Goal: Task Accomplishment & Management: Complete application form

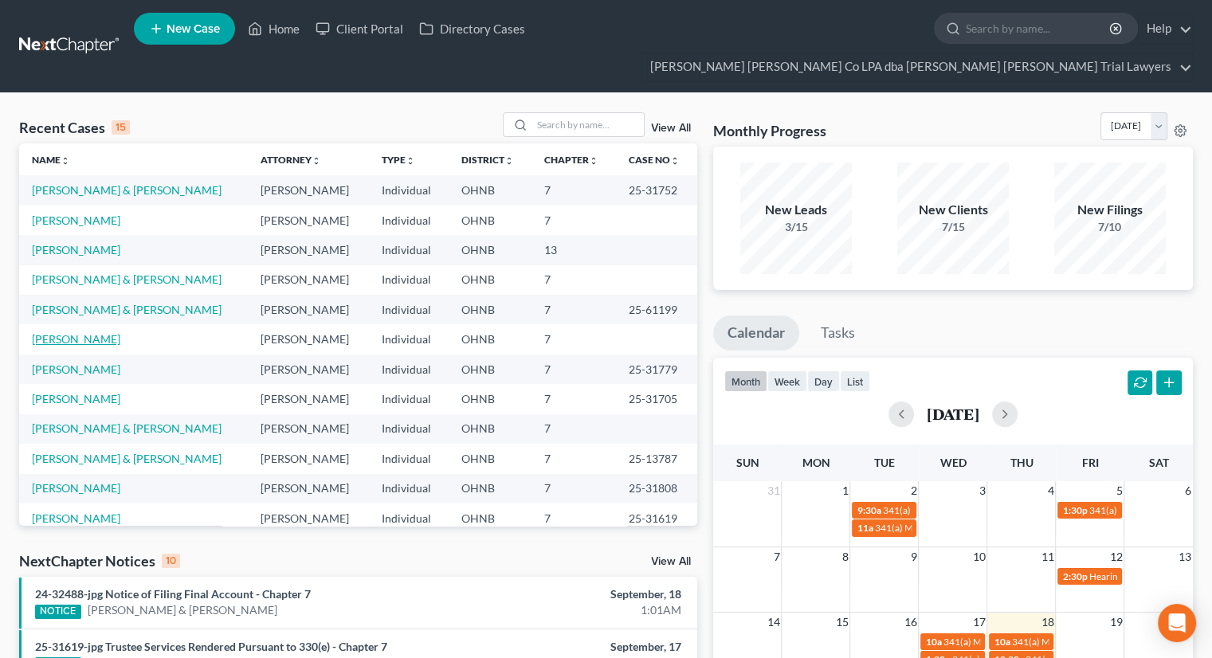
click at [90, 332] on link "[PERSON_NAME]" at bounding box center [76, 339] width 88 height 14
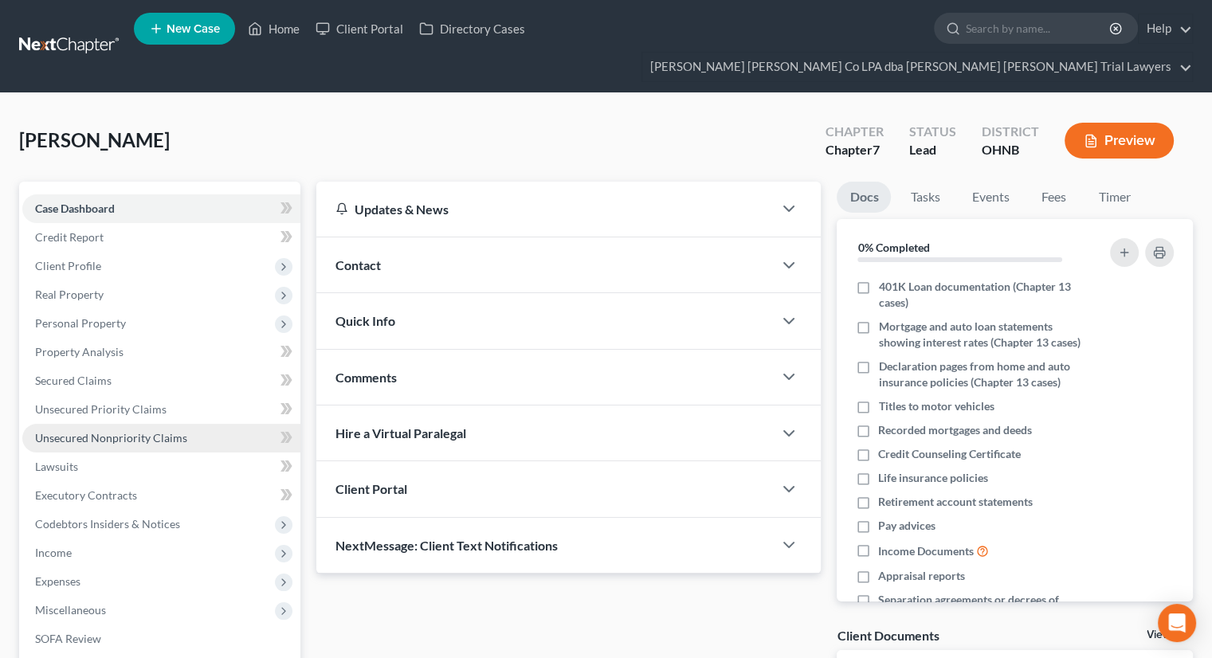
scroll to position [188, 0]
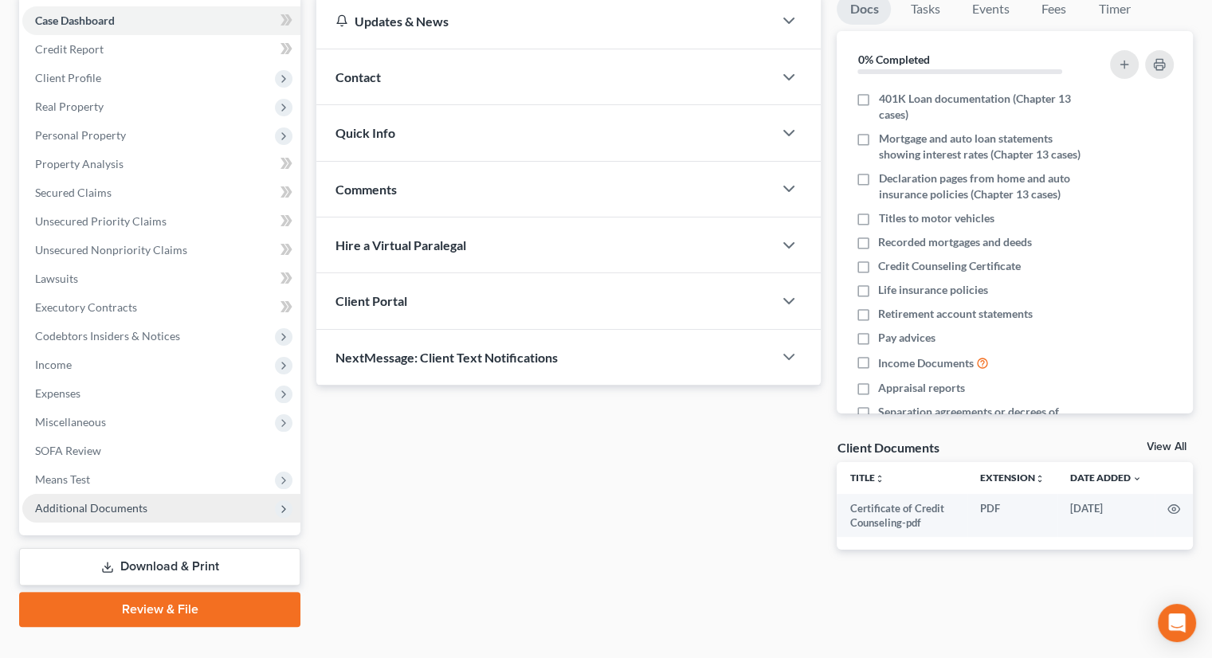
click at [124, 501] on span "Additional Documents" at bounding box center [91, 508] width 112 height 14
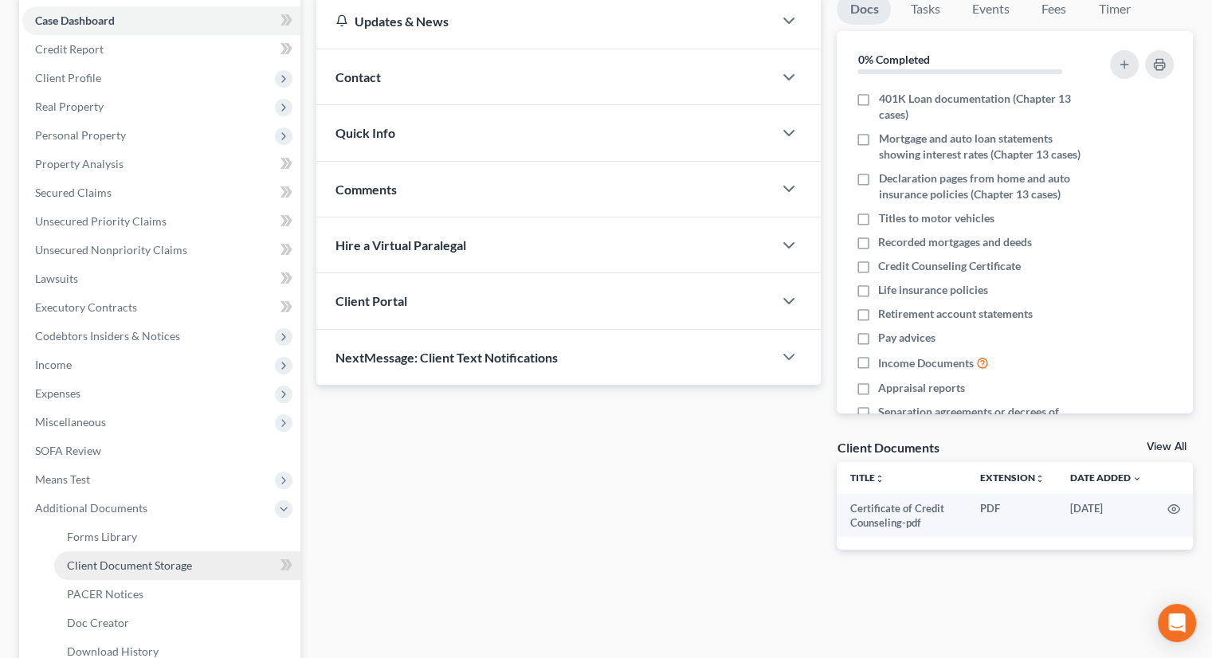
click at [134, 559] on span "Client Document Storage" at bounding box center [129, 566] width 125 height 14
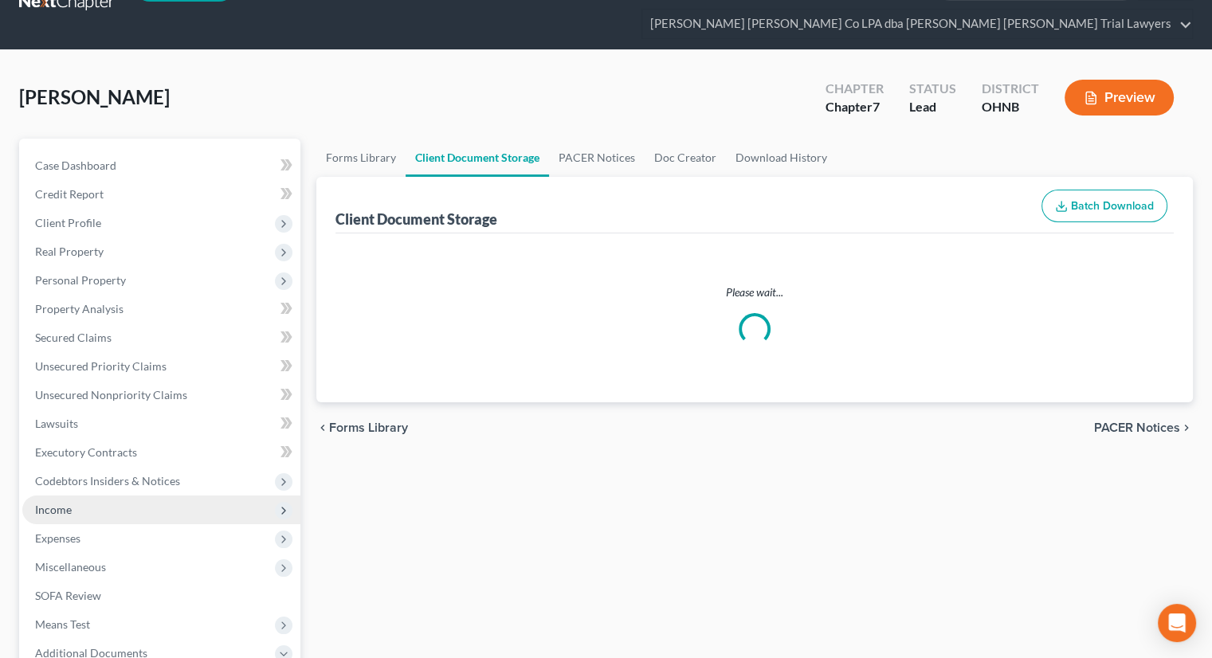
select select "5"
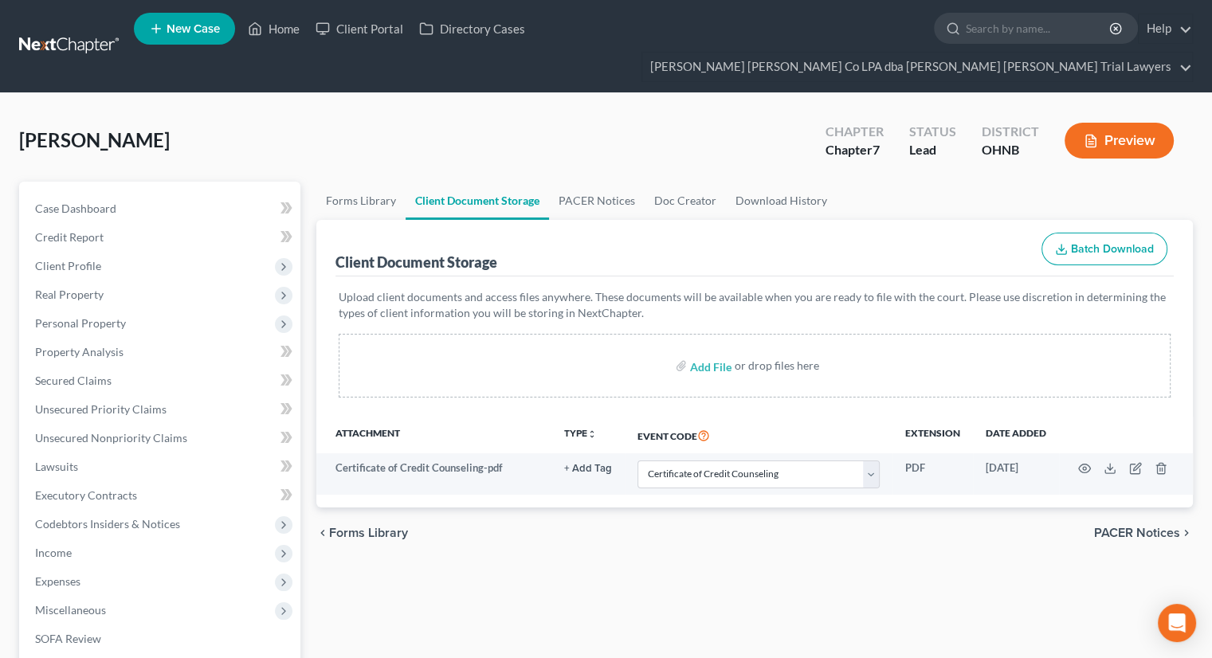
select select "5"
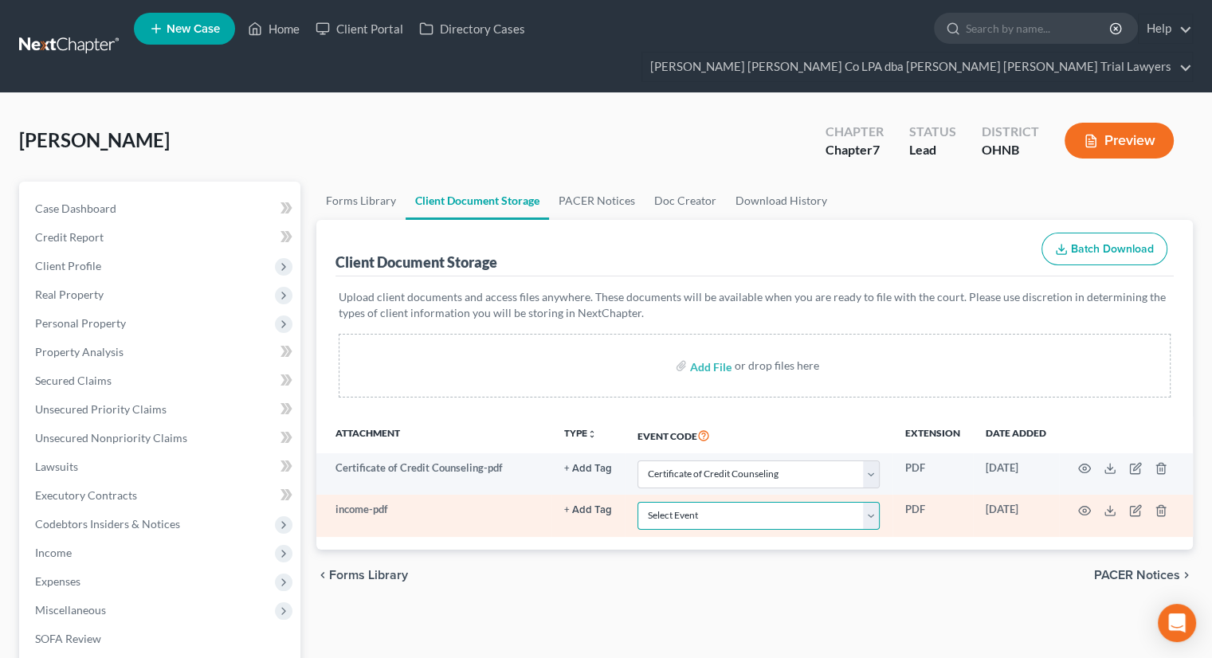
click at [685, 502] on select "Select Event 20 Largest Unsecured Creditors Amended List of Creditors (Fee) Ame…" at bounding box center [759, 516] width 242 height 28
select select "20"
click at [638, 502] on select "Select Event 20 Largest Unsecured Creditors Amended List of Creditors (Fee) Ame…" at bounding box center [759, 516] width 242 height 28
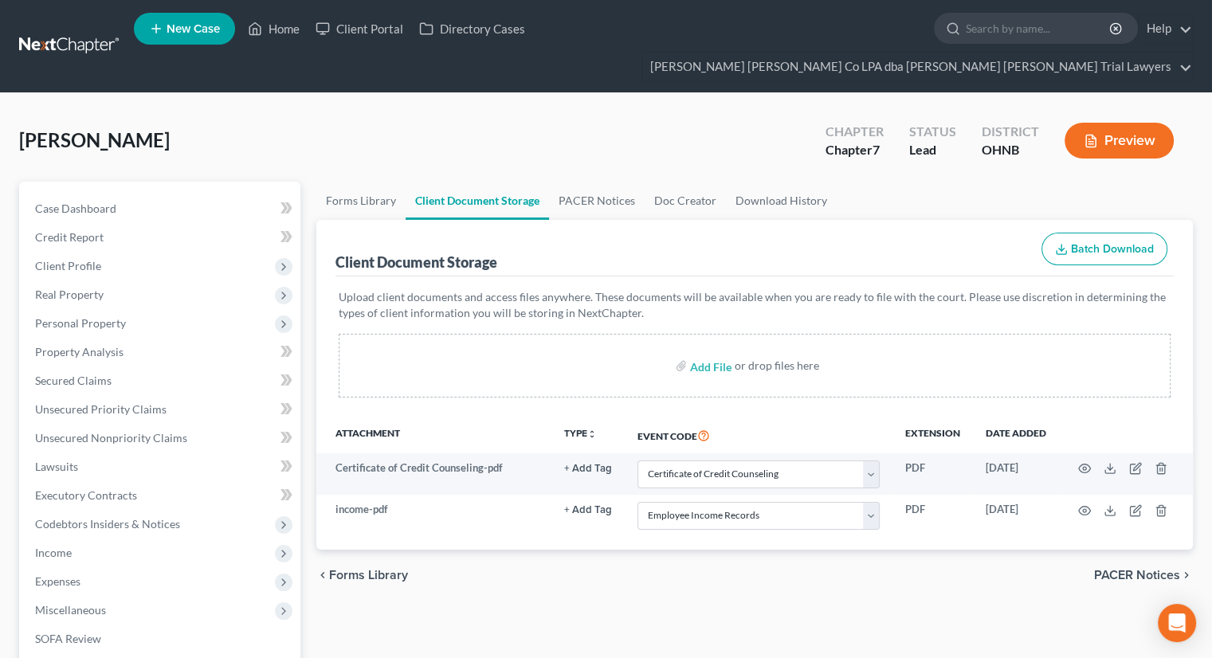
click at [617, 550] on div "chevron_left Forms Library PACER Notices chevron_right" at bounding box center [754, 575] width 877 height 51
click at [177, 252] on span "Client Profile" at bounding box center [161, 266] width 278 height 29
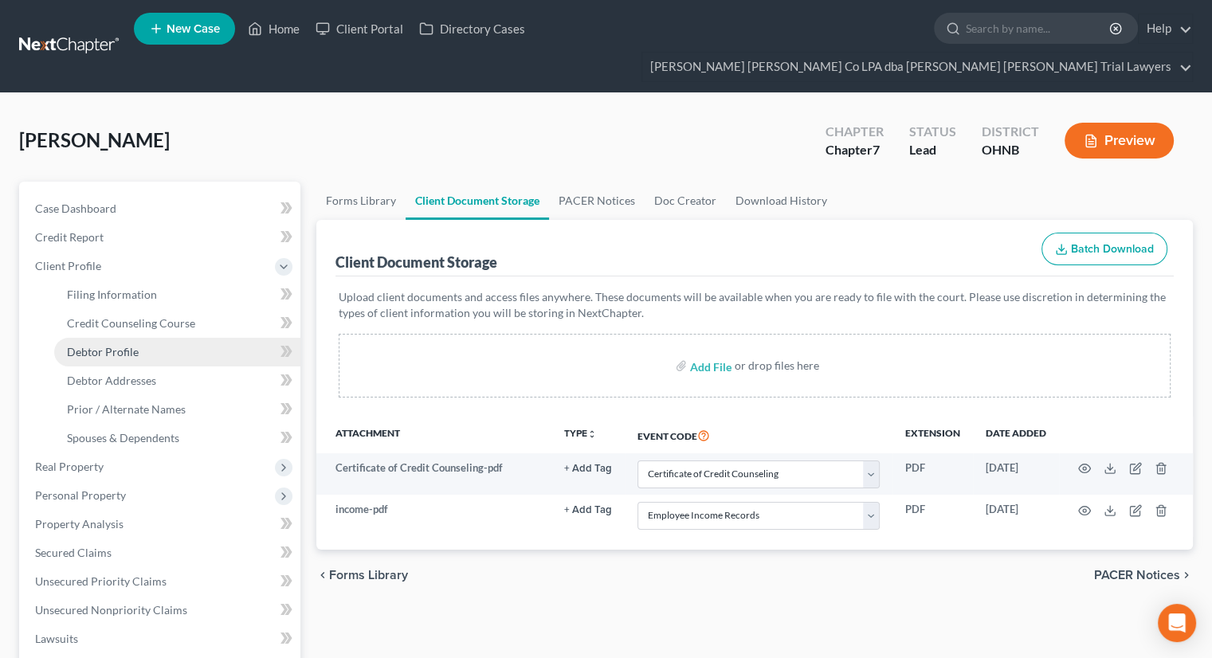
click at [175, 338] on link "Debtor Profile" at bounding box center [177, 352] width 246 height 29
select select "0"
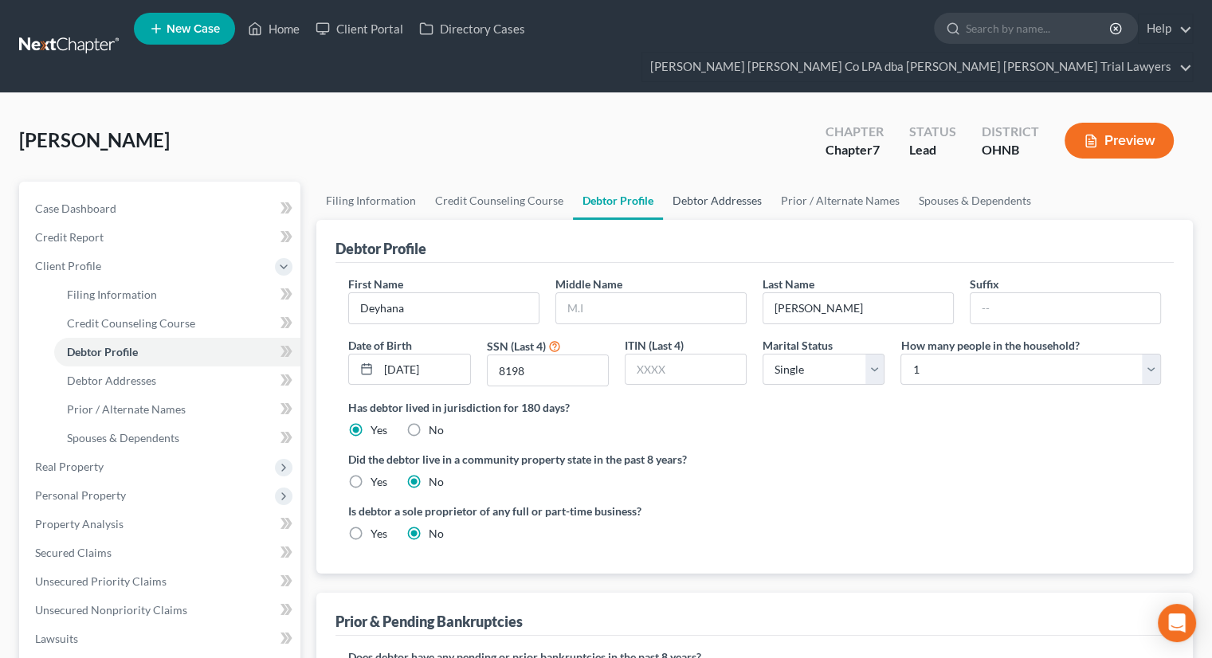
click at [679, 182] on link "Debtor Addresses" at bounding box center [717, 201] width 108 height 38
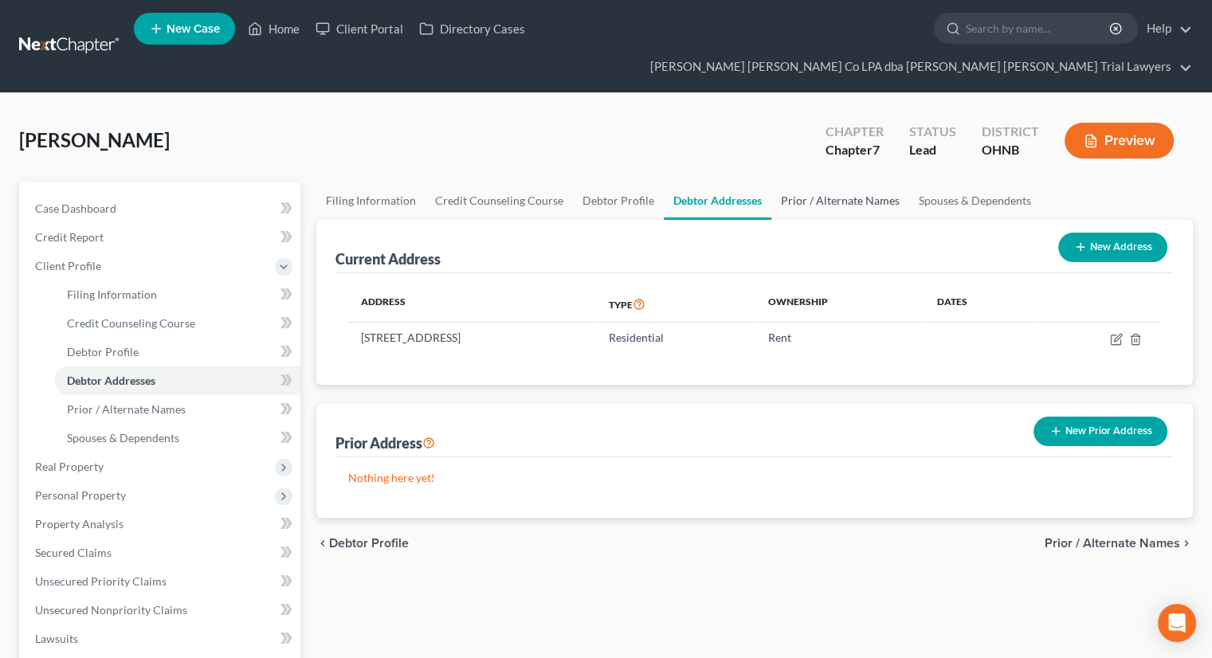
click at [867, 182] on link "Prior / Alternate Names" at bounding box center [840, 201] width 138 height 38
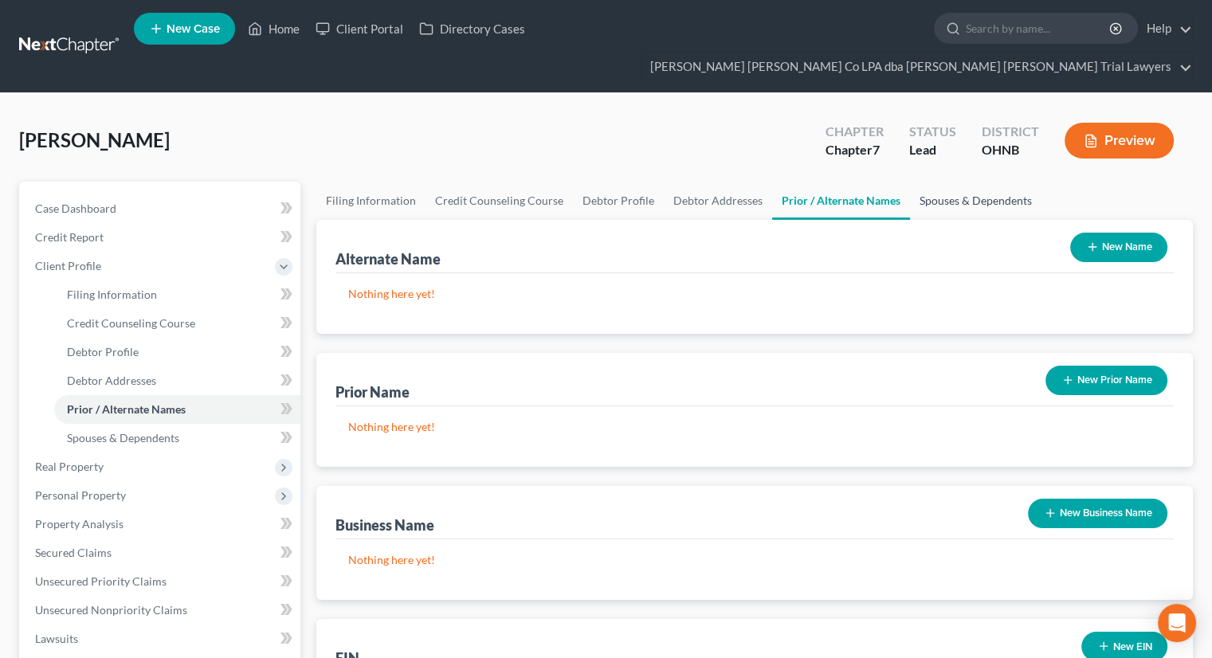
click at [924, 182] on link "Spouses & Dependents" at bounding box center [975, 201] width 131 height 38
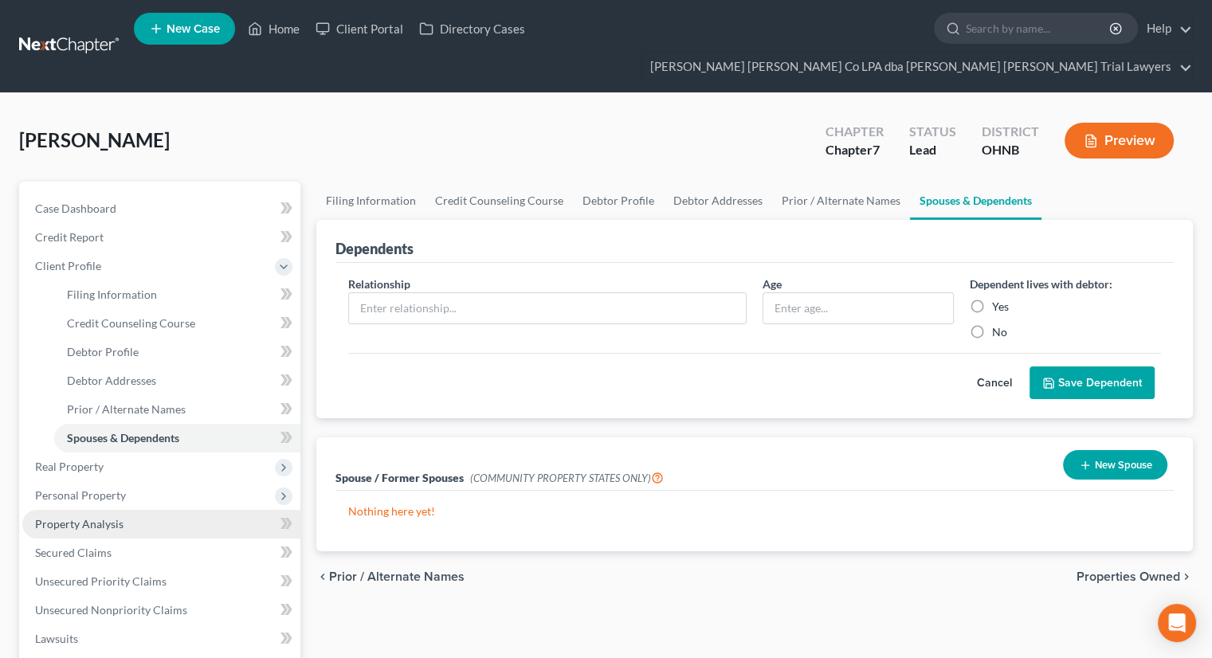
click at [156, 510] on link "Property Analysis" at bounding box center [161, 524] width 278 height 29
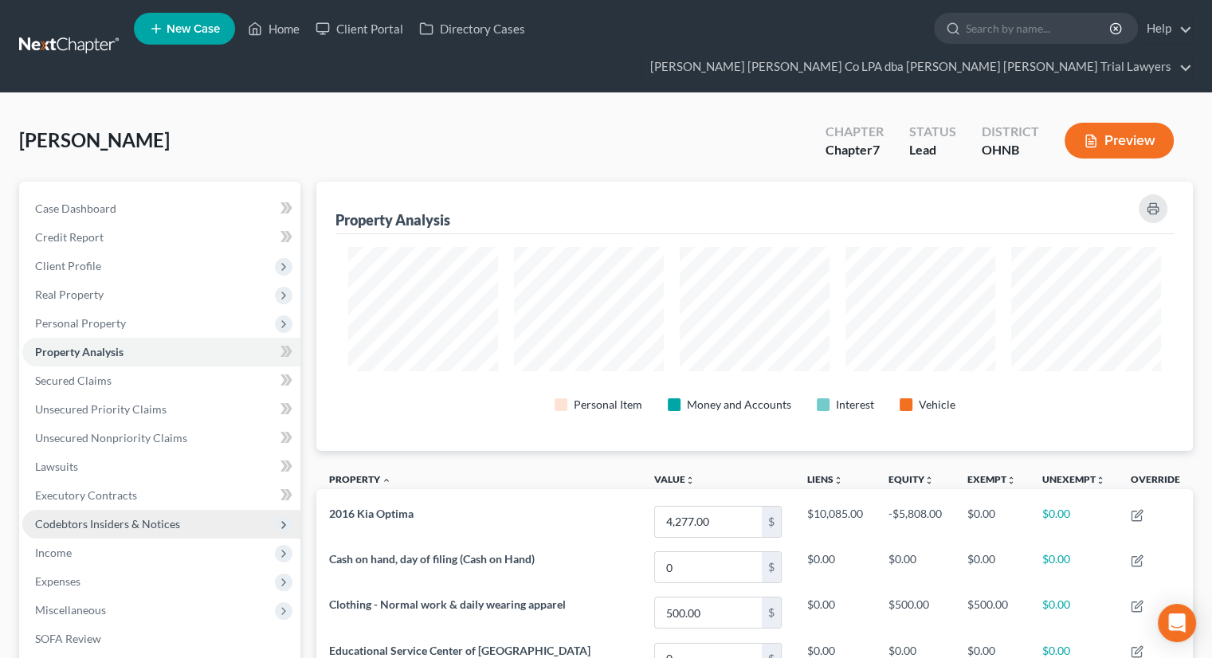
scroll to position [269, 876]
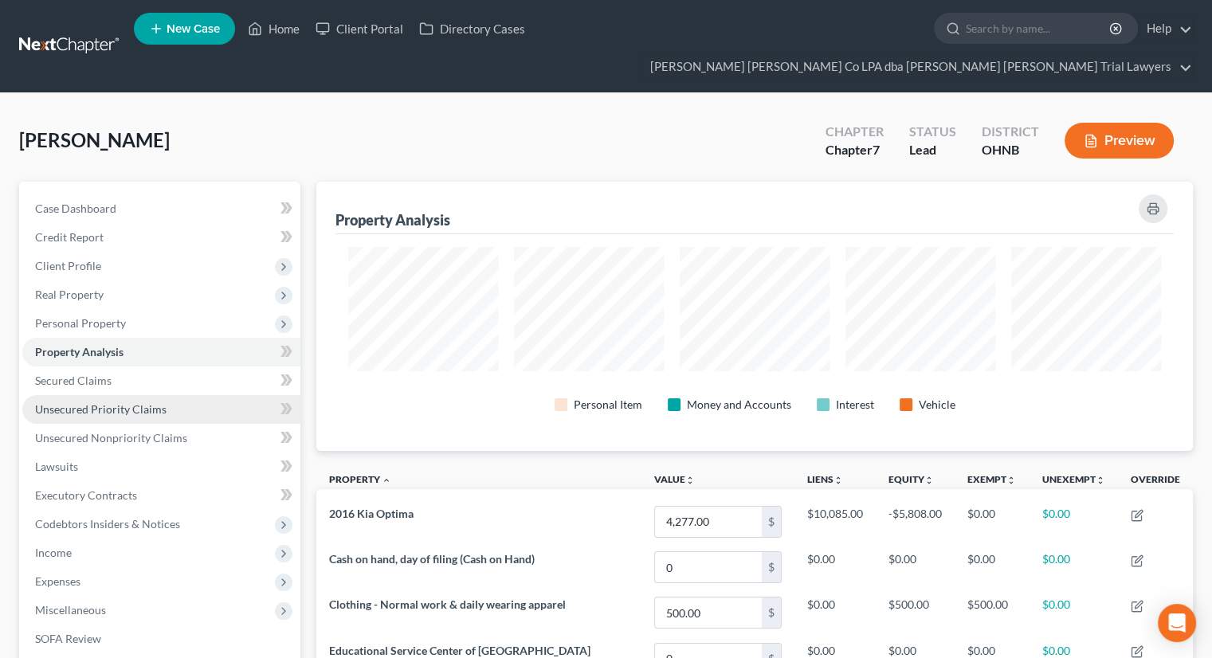
click at [118, 395] on link "Unsecured Priority Claims" at bounding box center [161, 409] width 278 height 29
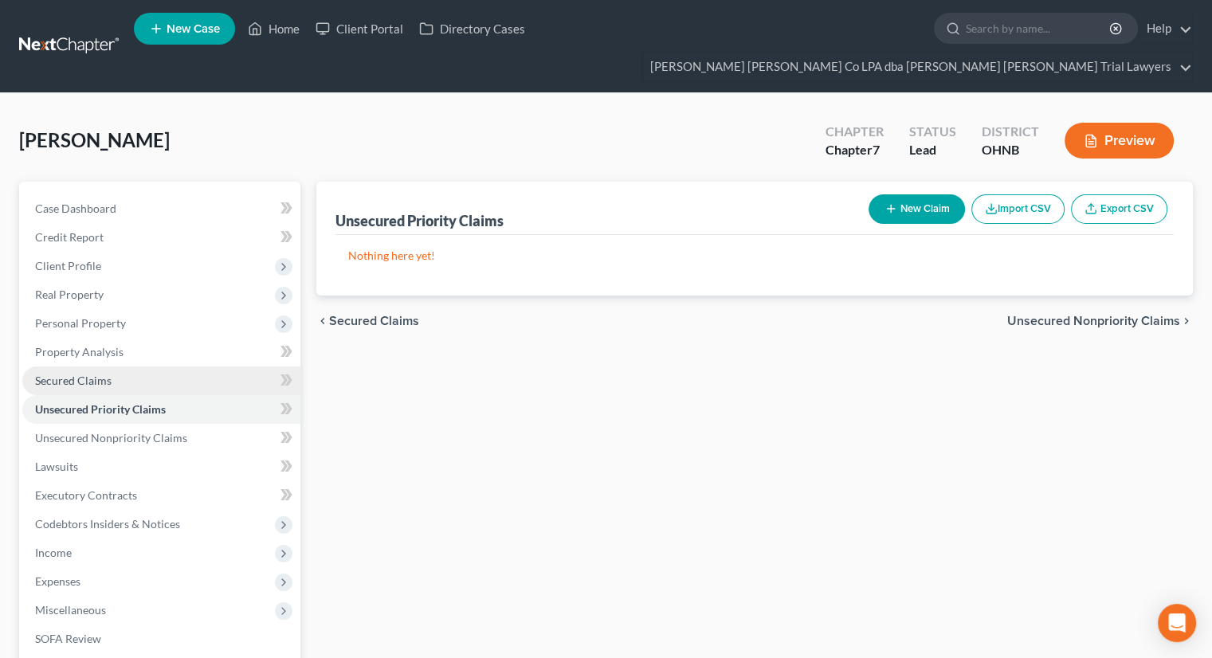
click at [123, 367] on link "Secured Claims" at bounding box center [161, 381] width 278 height 29
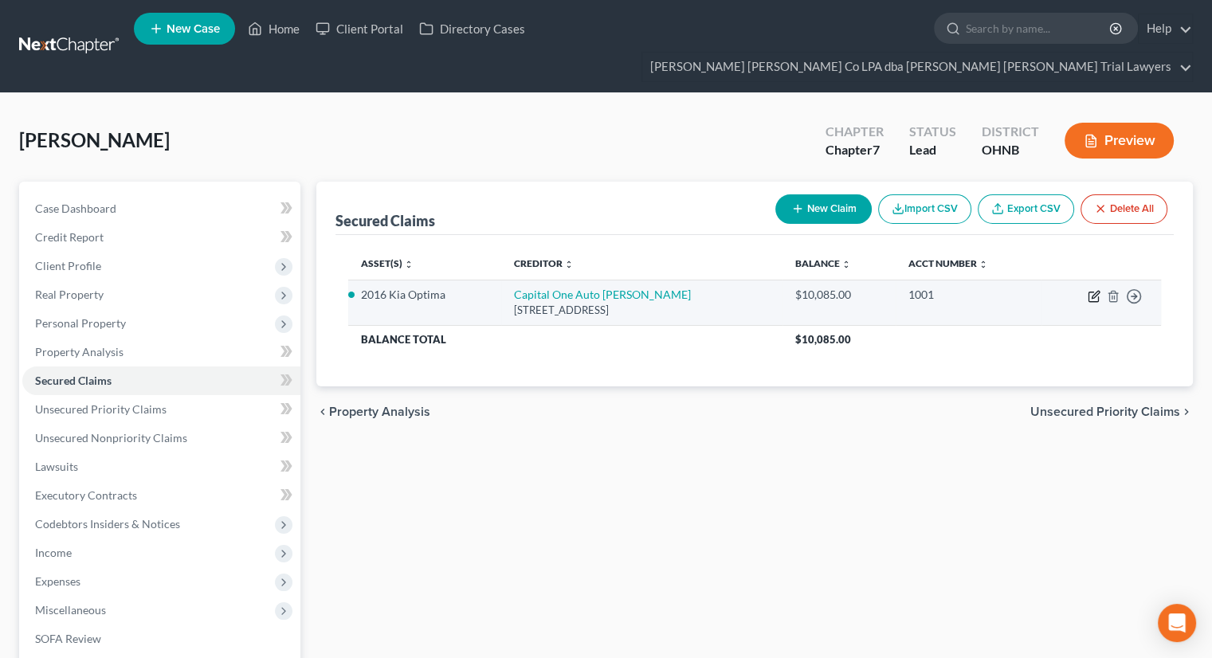
click at [1093, 290] on icon "button" at bounding box center [1094, 296] width 13 height 13
select select "45"
select select "5"
select select "2"
select select "0"
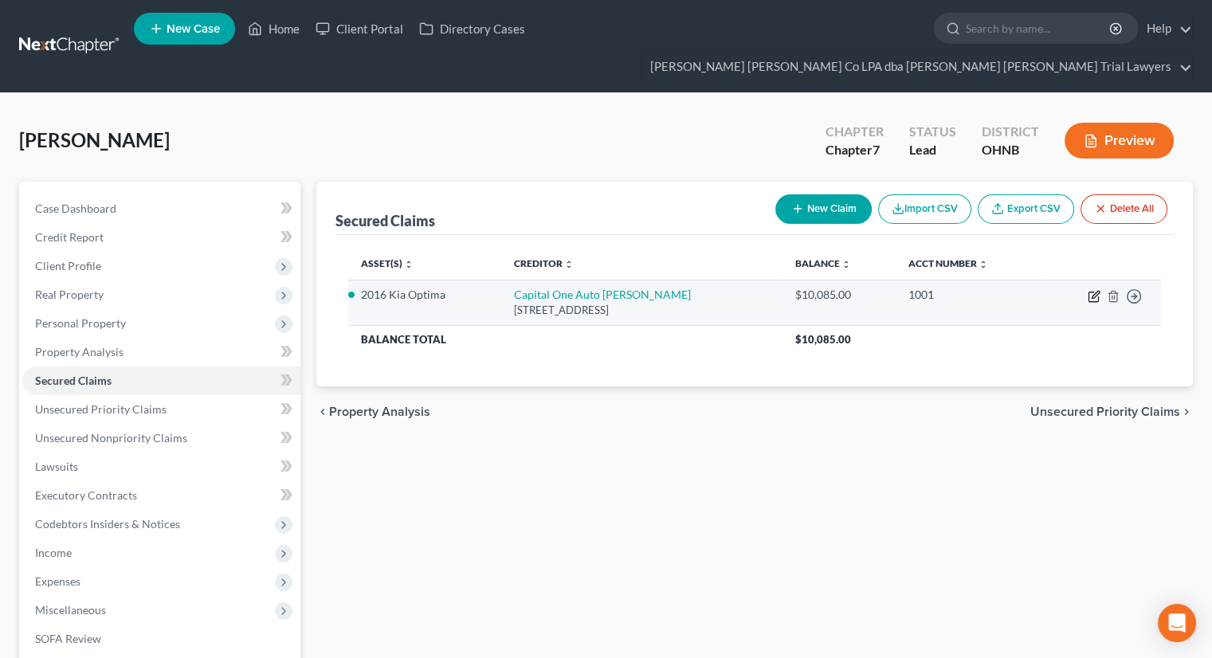
select select "0"
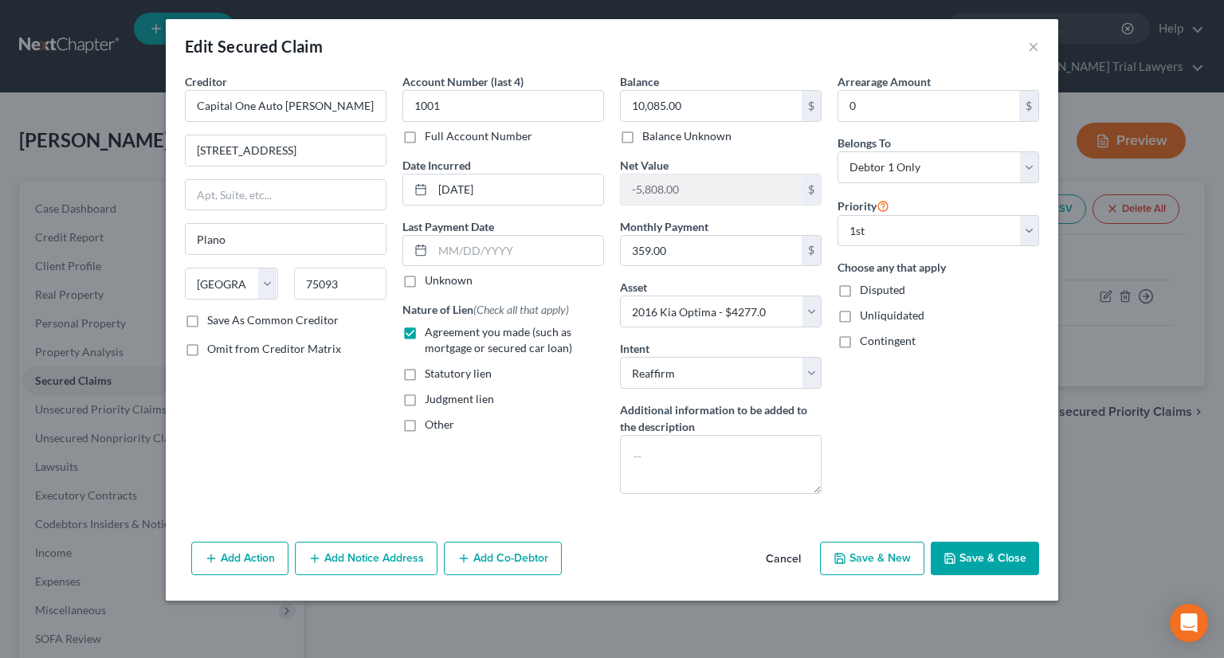
click at [1014, 545] on button "Save & Close" at bounding box center [985, 558] width 108 height 33
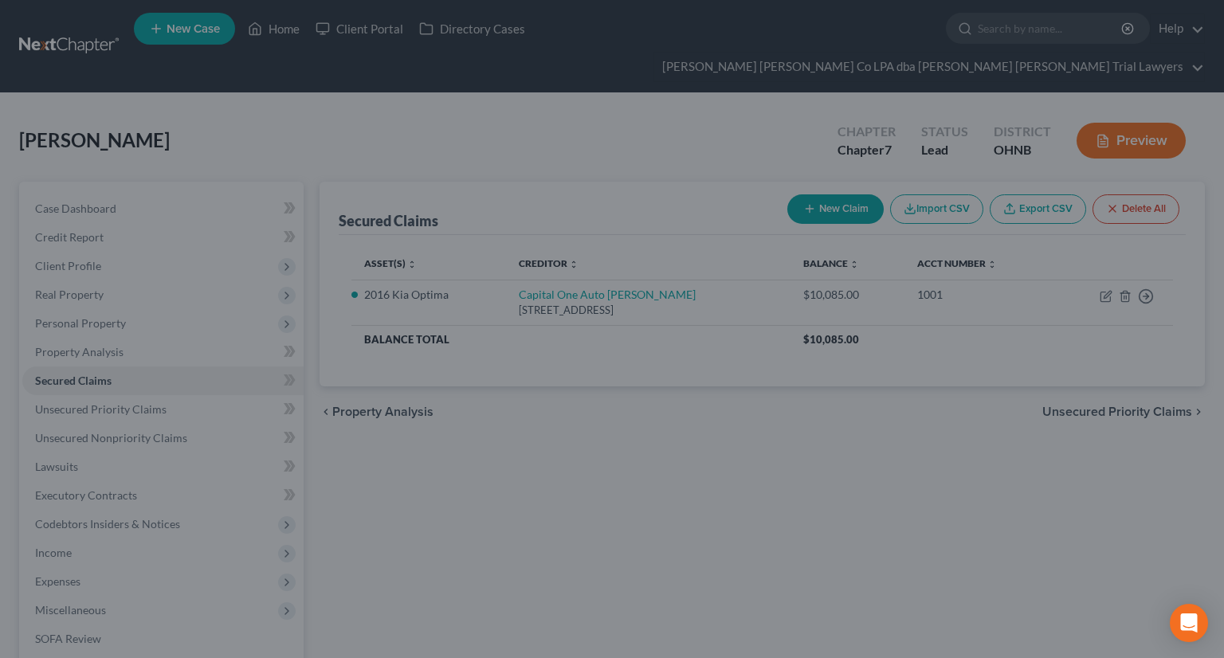
select select "5"
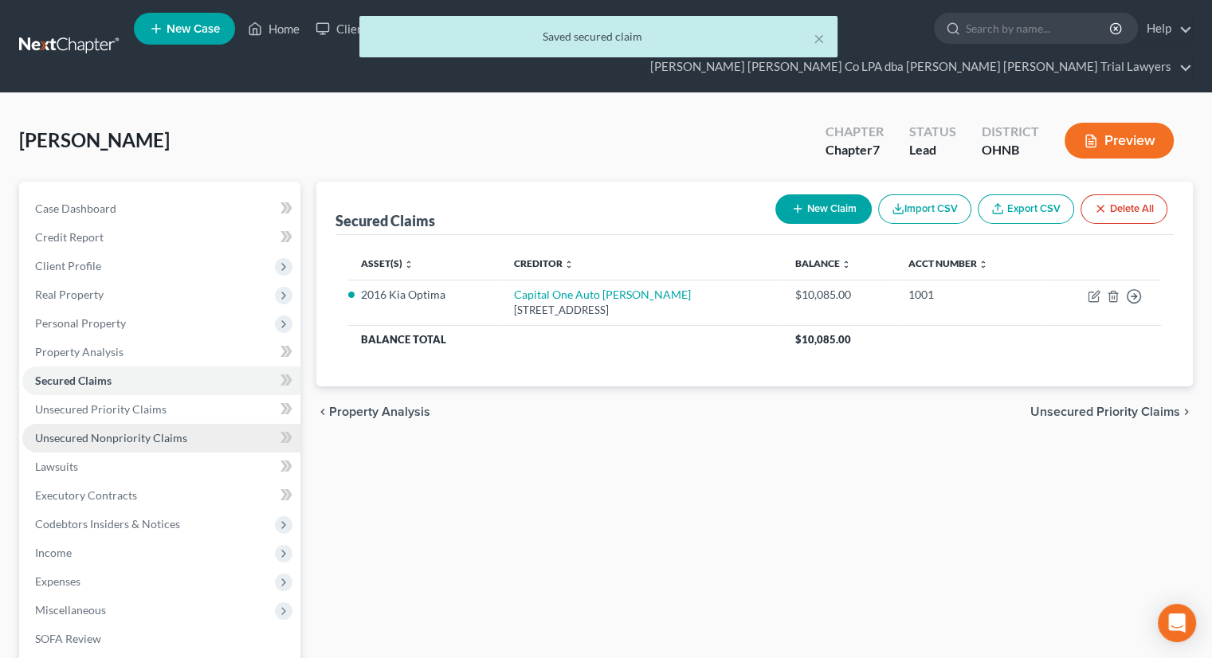
click at [175, 431] on span "Unsecured Nonpriority Claims" at bounding box center [111, 438] width 152 height 14
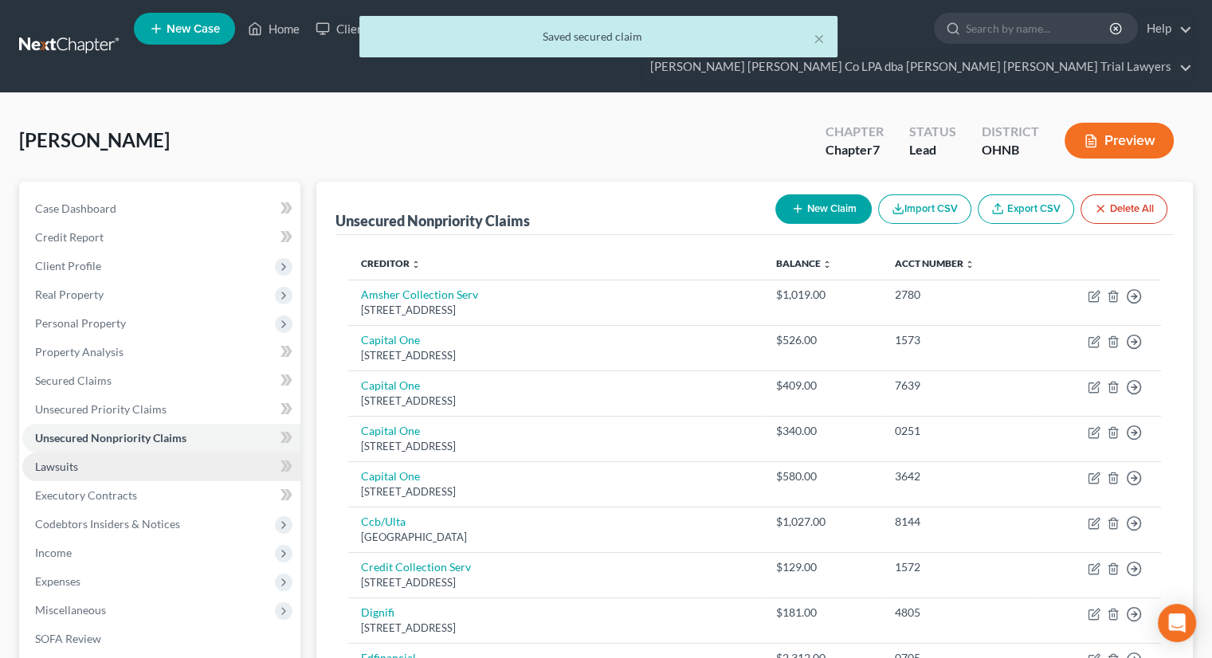
click at [159, 453] on link "Lawsuits" at bounding box center [161, 467] width 278 height 29
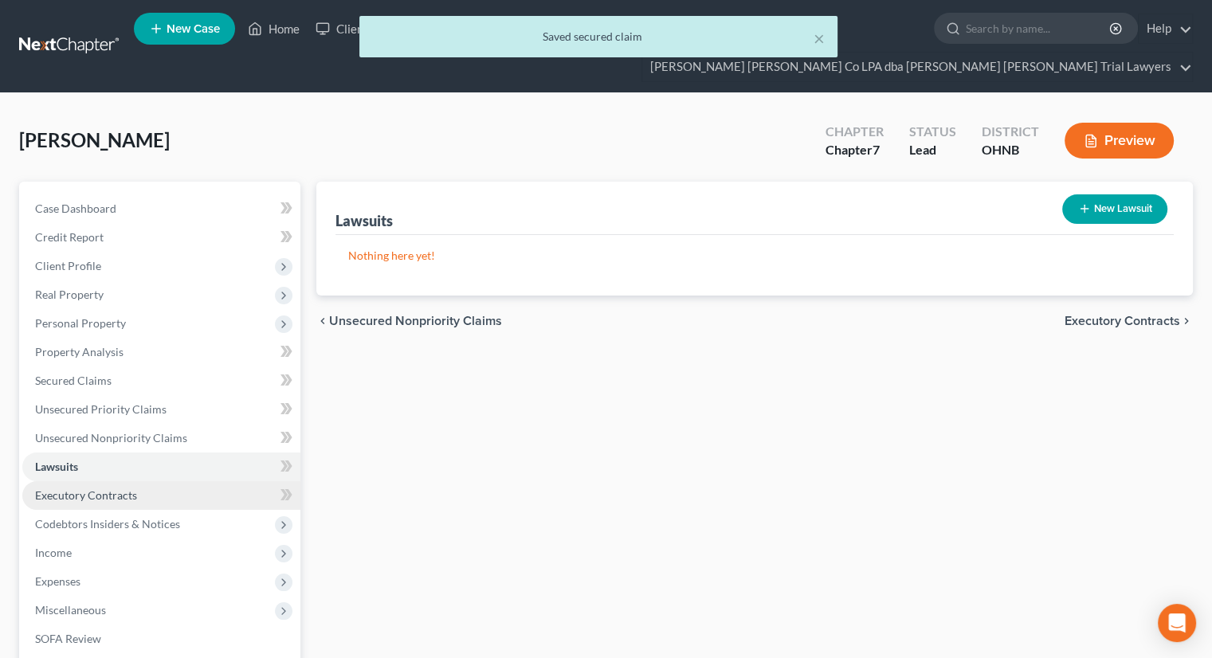
click at [162, 481] on link "Executory Contracts" at bounding box center [161, 495] width 278 height 29
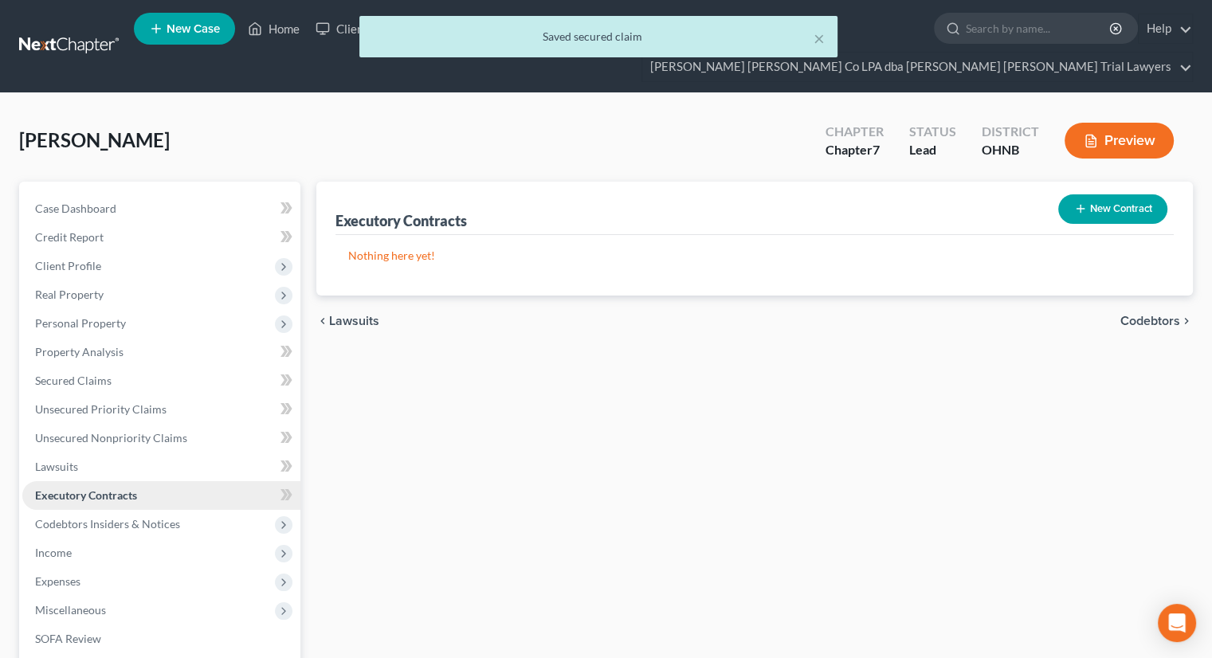
scroll to position [105, 0]
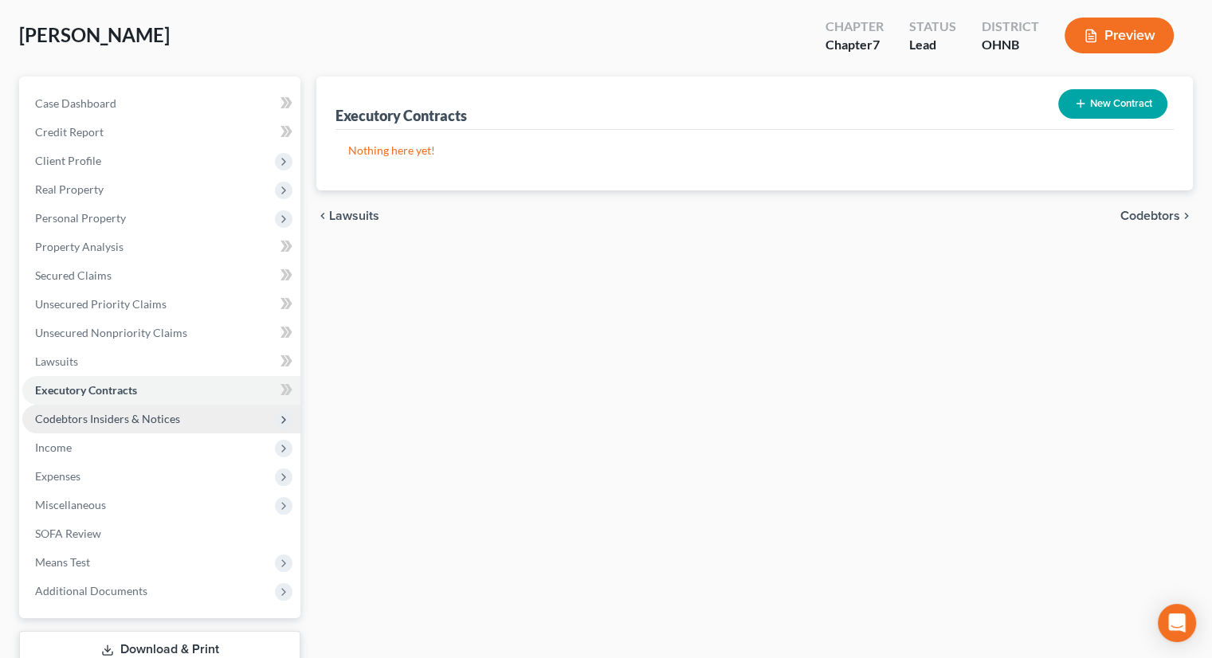
click at [168, 405] on span "Codebtors Insiders & Notices" at bounding box center [161, 419] width 278 height 29
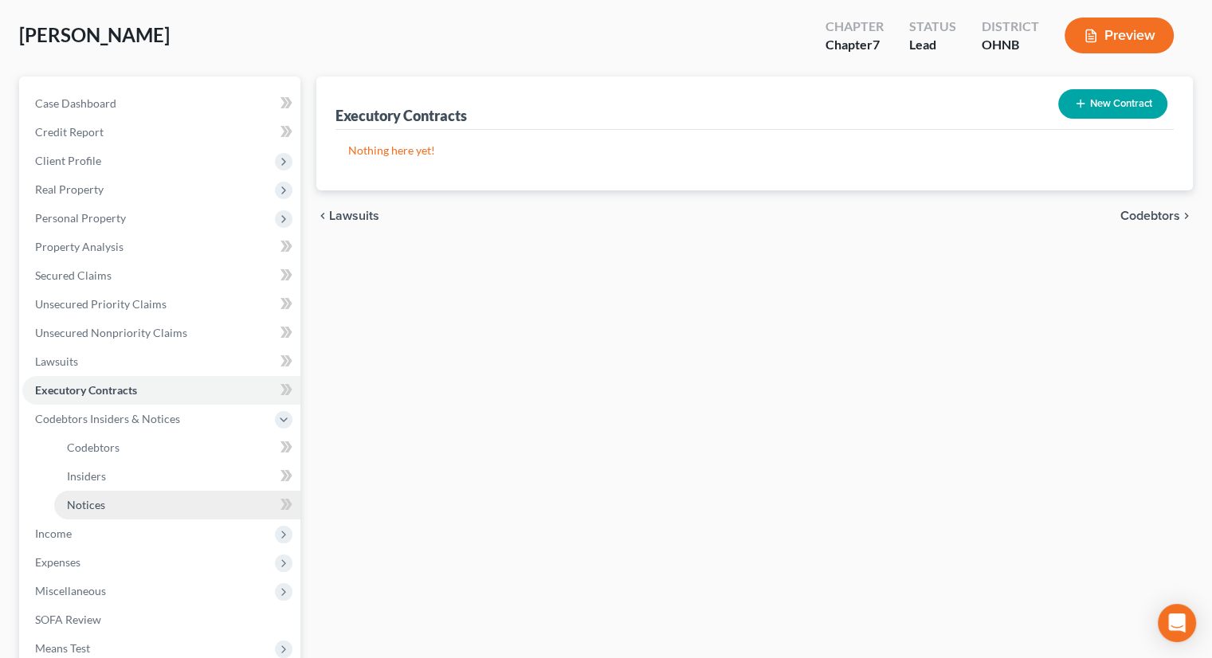
click at [134, 491] on link "Notices" at bounding box center [177, 505] width 246 height 29
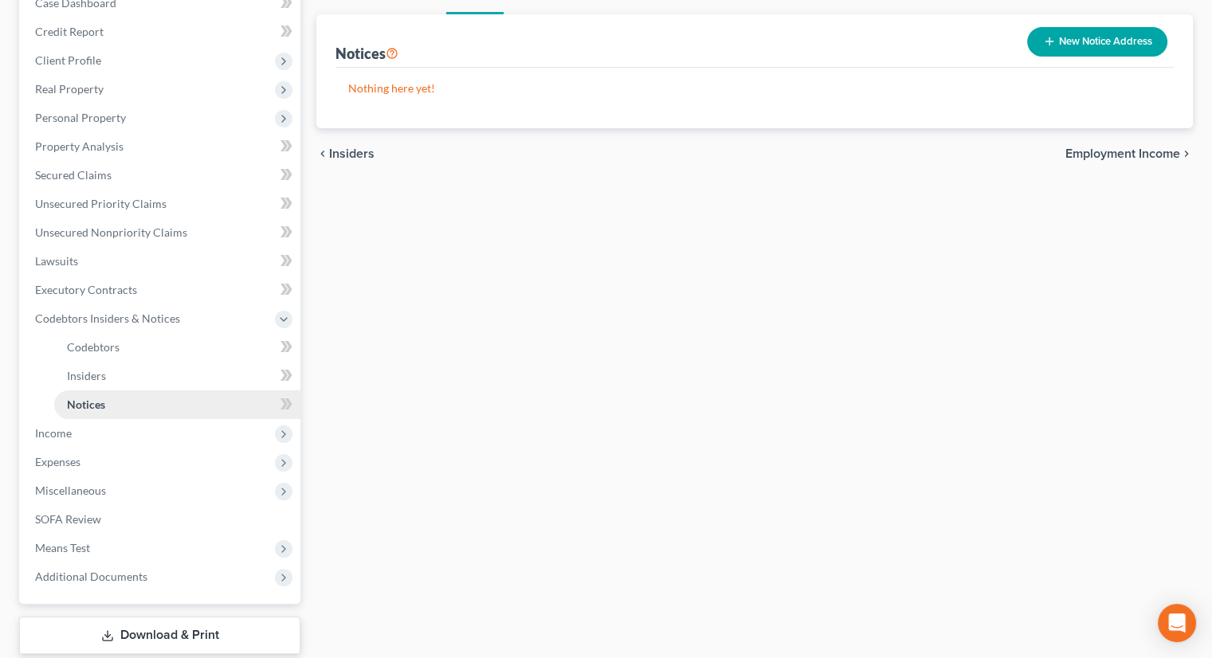
scroll to position [206, 0]
click at [120, 447] on span "Expenses" at bounding box center [161, 461] width 278 height 29
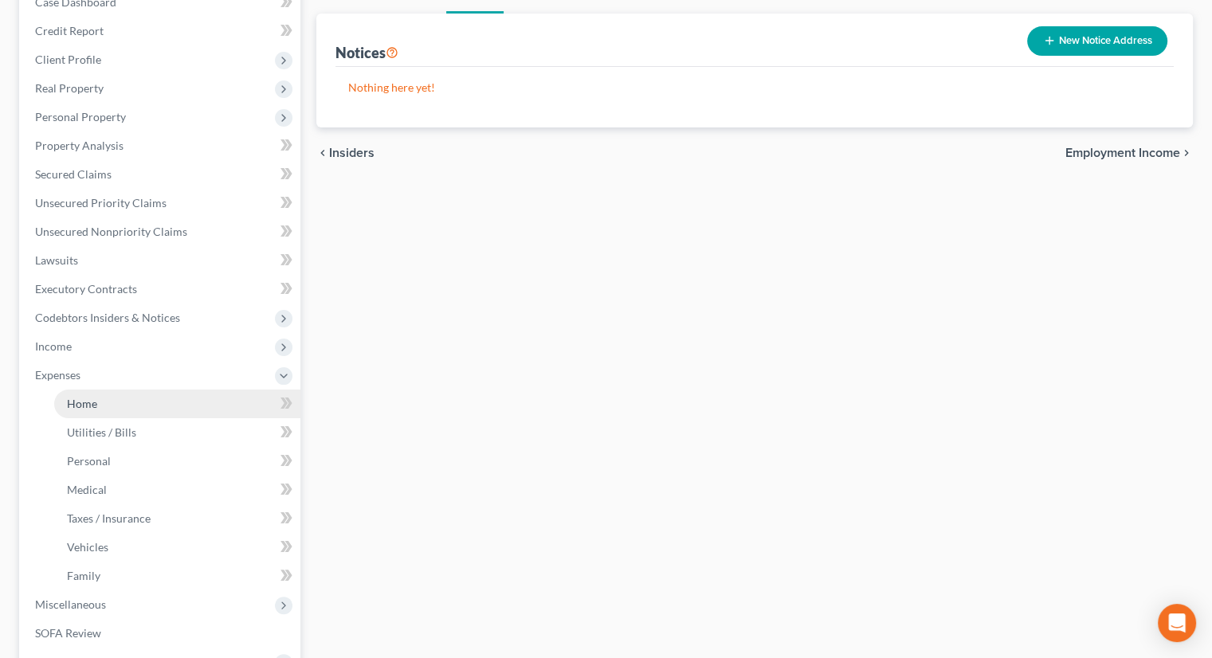
click at [131, 390] on link "Home" at bounding box center [177, 404] width 246 height 29
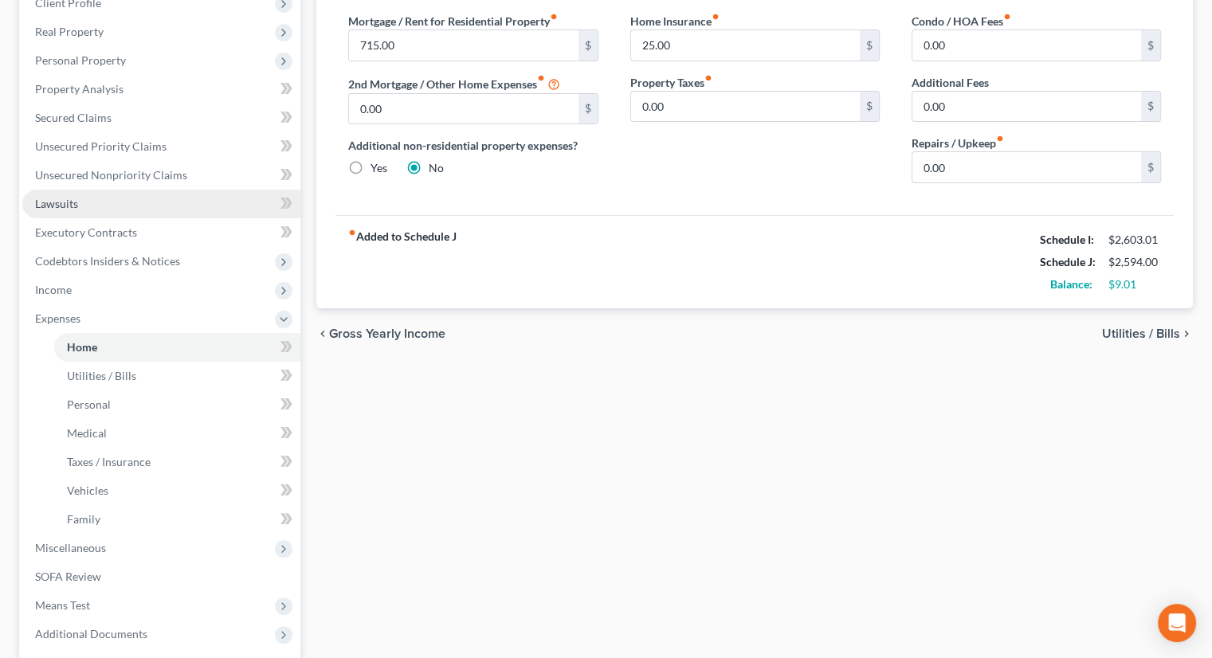
scroll to position [265, 0]
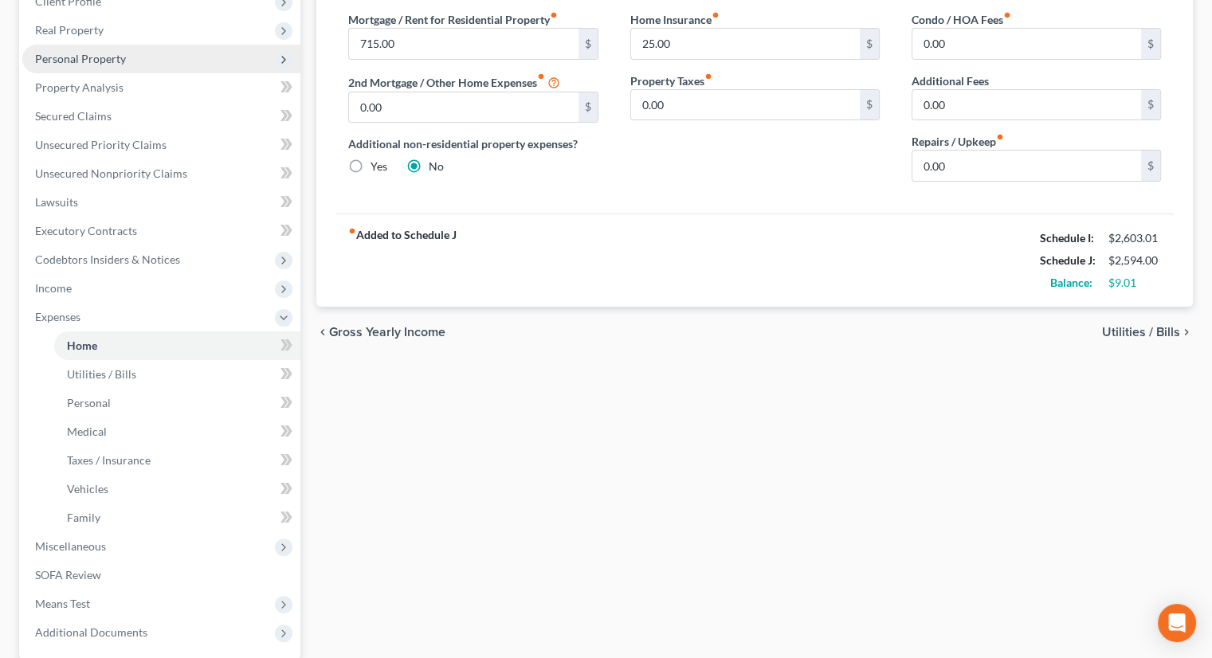
click at [146, 45] on span "Personal Property" at bounding box center [161, 59] width 278 height 29
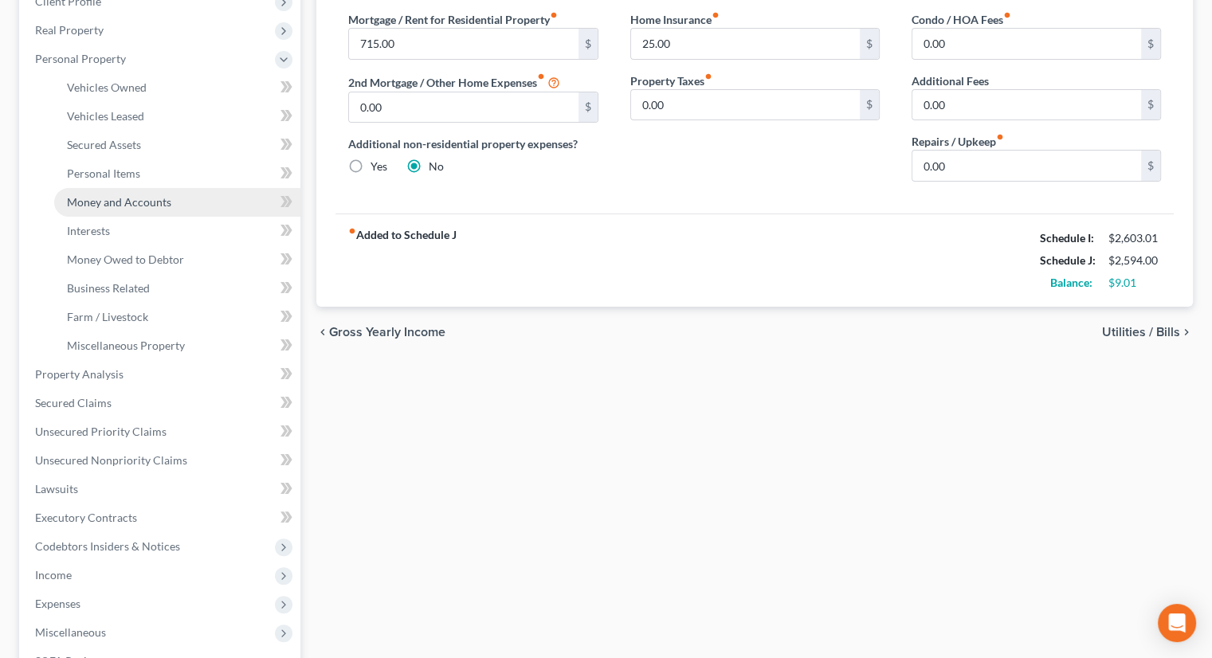
click at [151, 188] on link "Money and Accounts" at bounding box center [177, 202] width 246 height 29
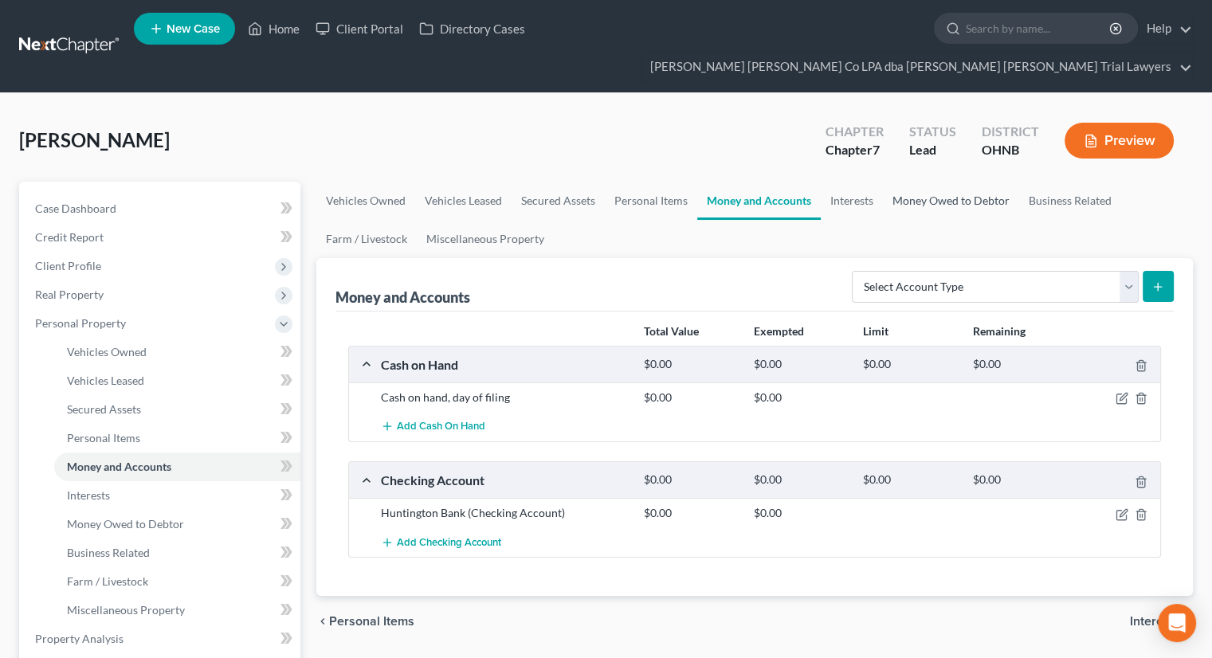
click at [941, 182] on link "Money Owed to Debtor" at bounding box center [951, 201] width 136 height 38
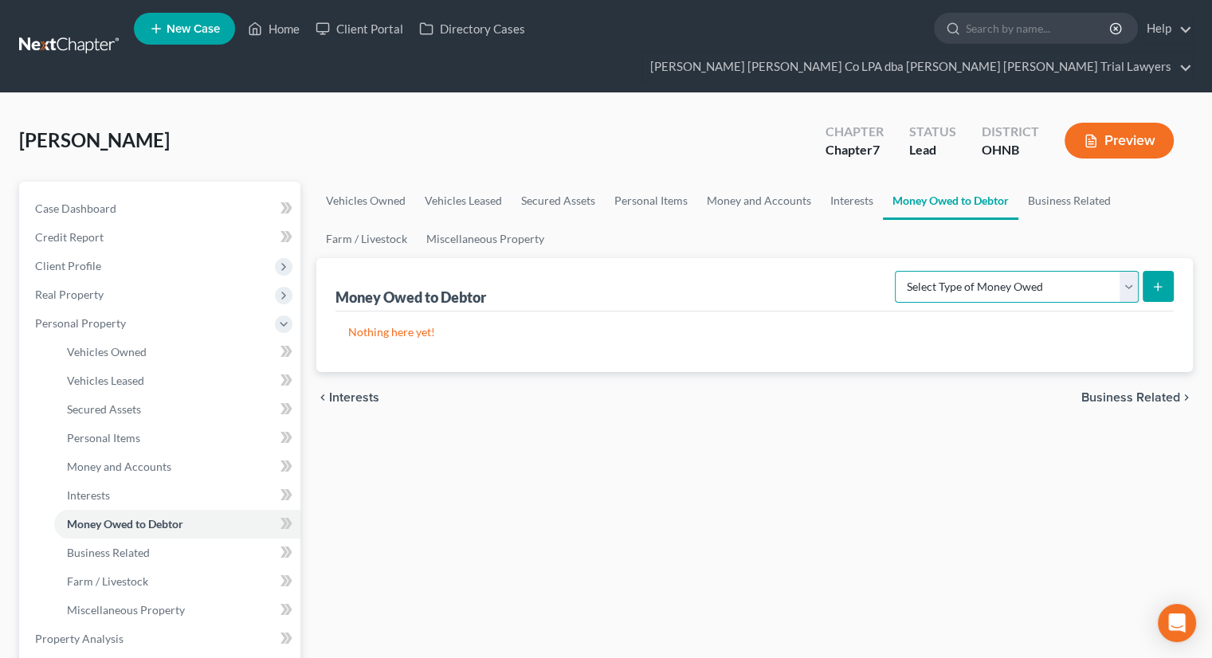
click at [920, 271] on select "Select Type of Money Owed Accounts Receivable Alimony Child Support Claims Agai…" at bounding box center [1017, 287] width 244 height 32
select select "expected_tax_refund"
click at [898, 271] on select "Select Type of Money Owed Accounts Receivable Alimony Child Support Claims Agai…" at bounding box center [1017, 287] width 244 height 32
click at [1151, 271] on button "submit" at bounding box center [1158, 286] width 31 height 31
select select "0"
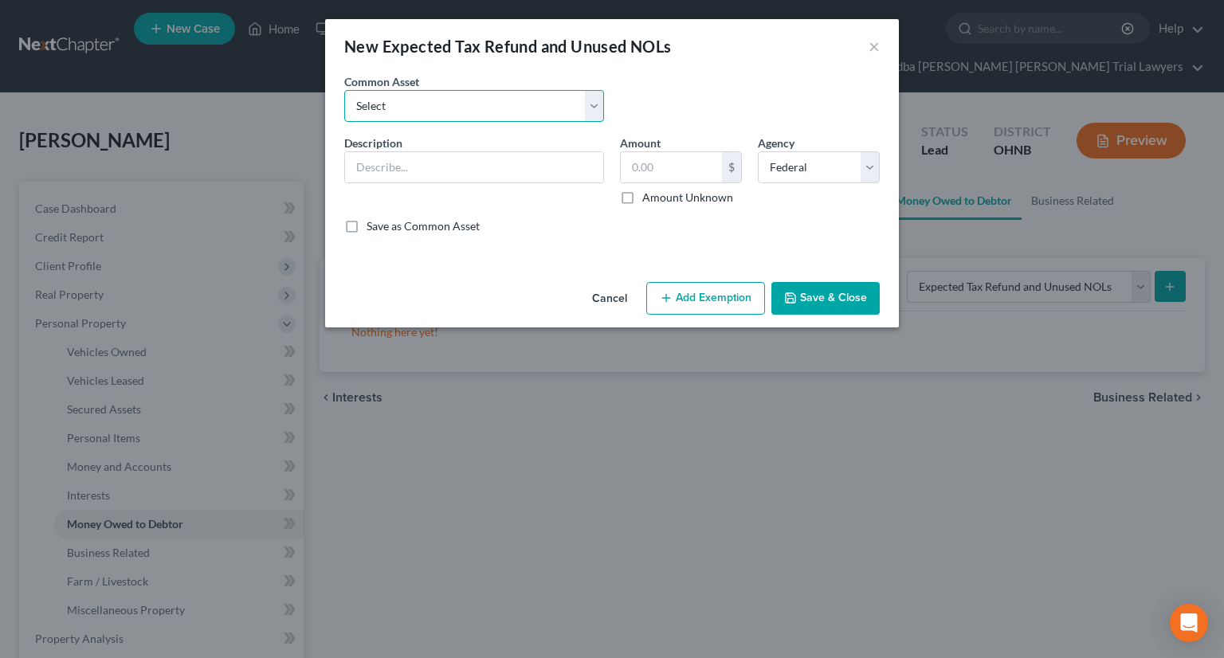
click at [561, 109] on select "Select Anticipated tax refunds; Federal & State Anticipated tax refunds; Federa…" at bounding box center [474, 106] width 260 height 32
select select "0"
click at [344, 90] on select "Select Anticipated tax refunds; Federal & State Anticipated tax refunds; Federa…" at bounding box center [474, 106] width 260 height 32
type input "Anticipated tax refunds; Federal & State"
type input "0.00"
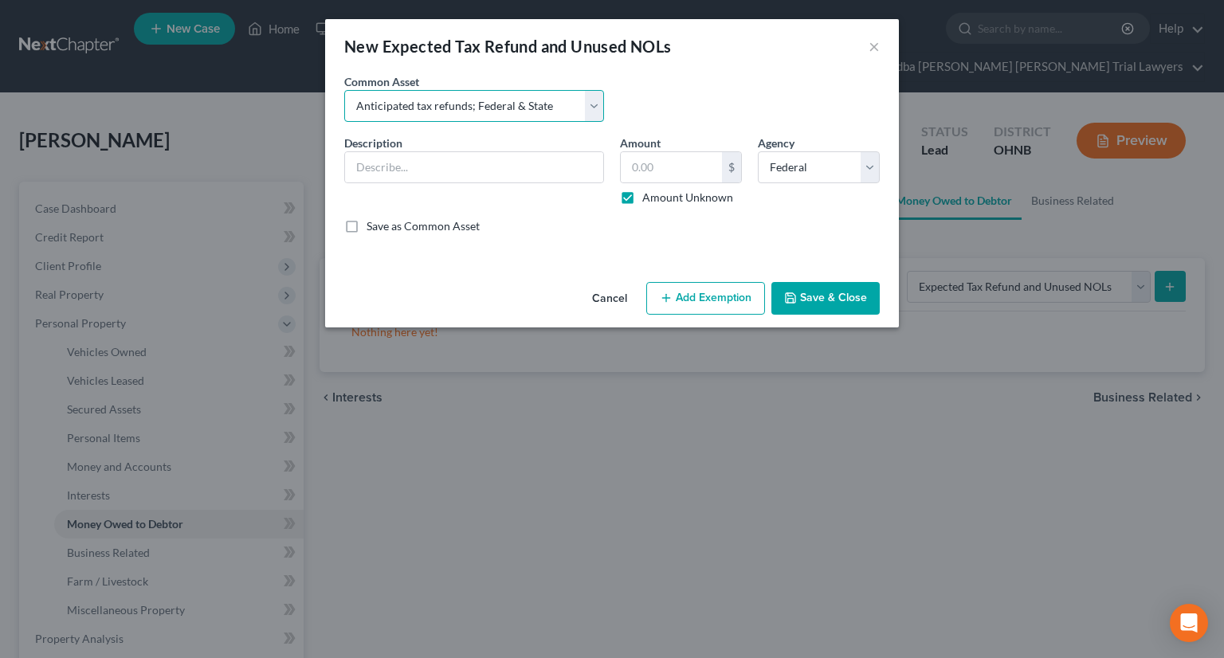
checkbox input "true"
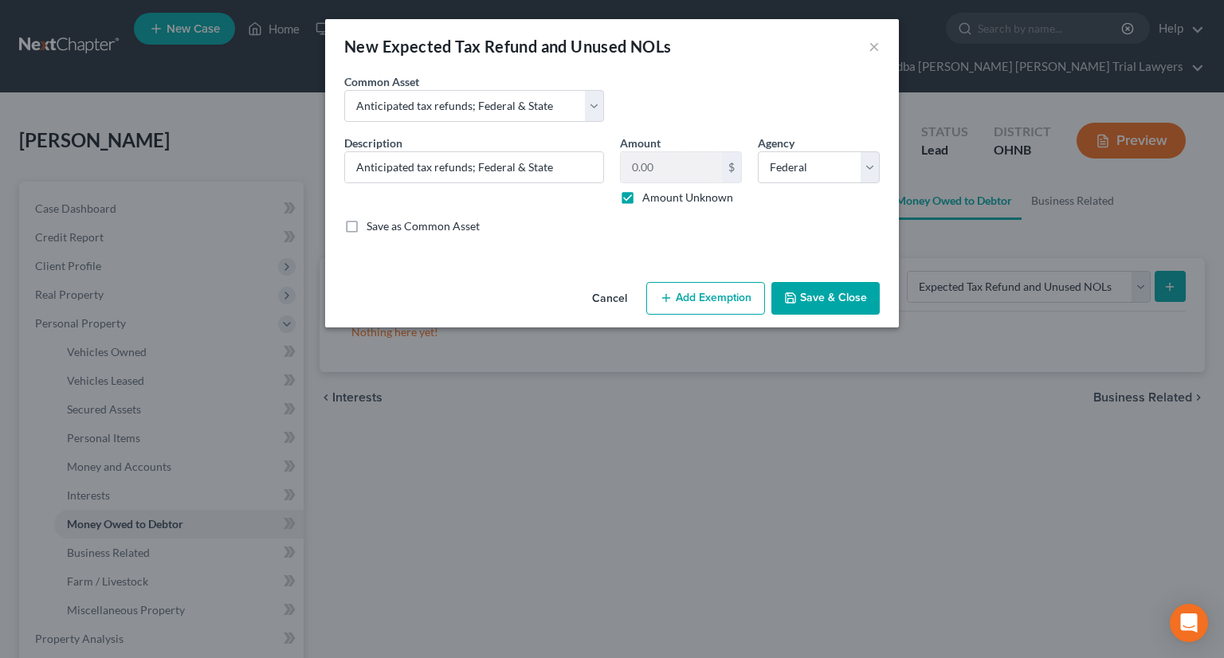
click at [666, 299] on icon "button" at bounding box center [666, 298] width 13 height 13
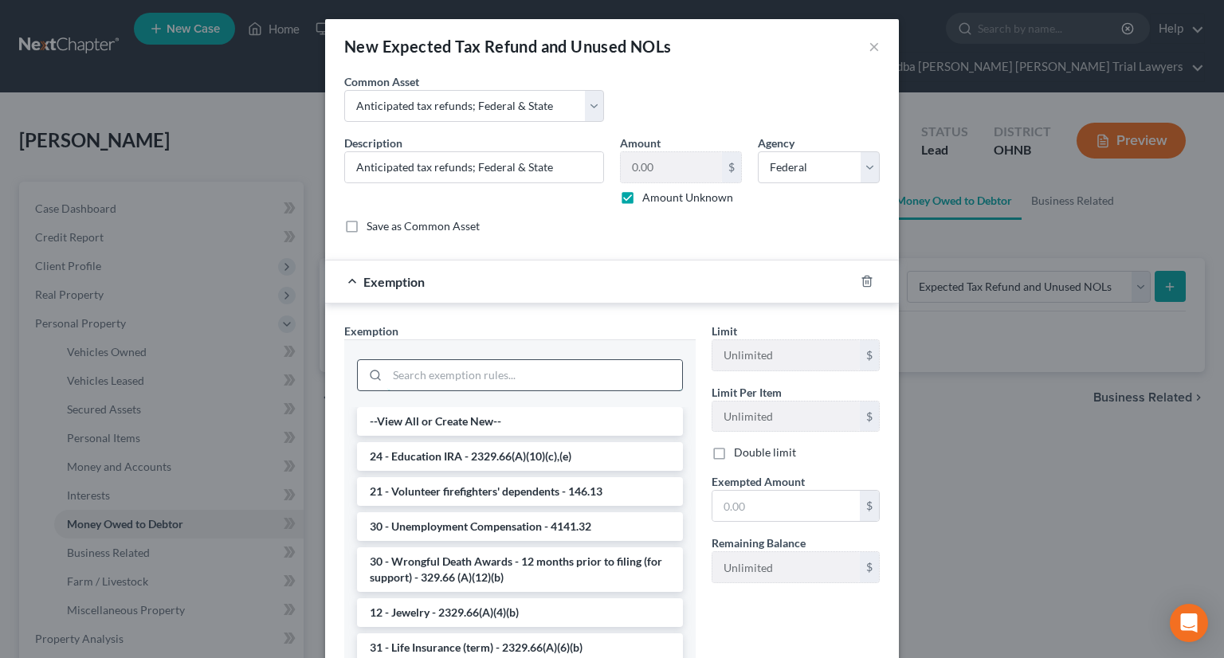
click at [500, 361] on input "search" at bounding box center [534, 375] width 295 height 30
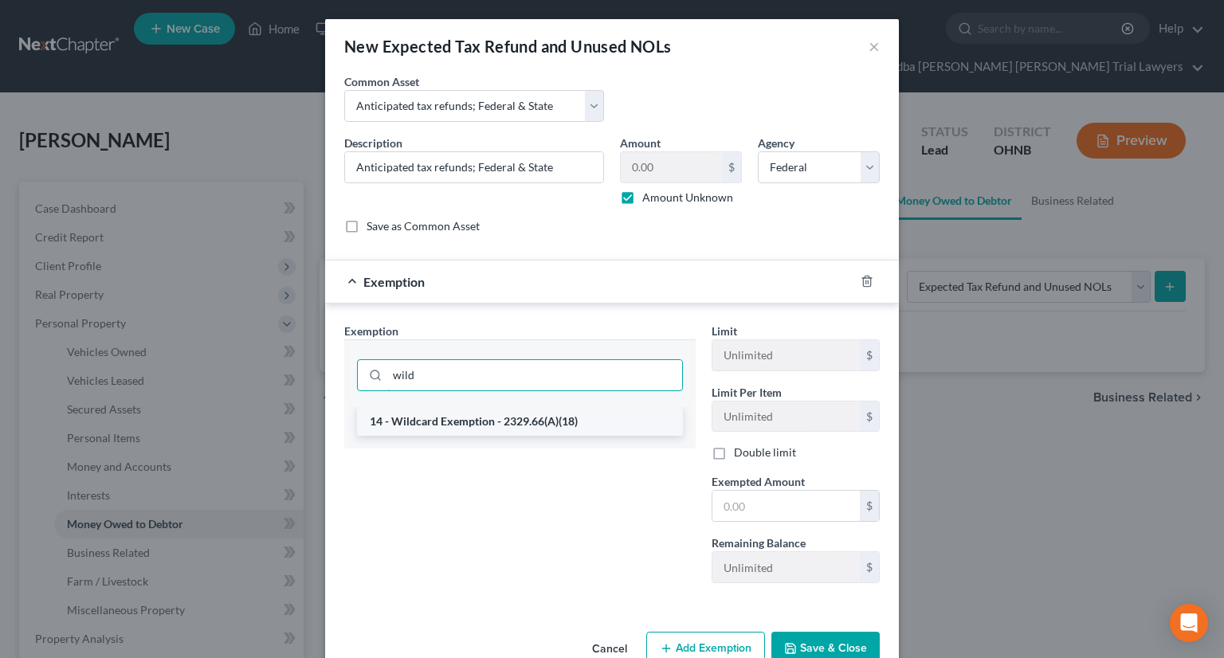
type input "wild"
click at [500, 420] on li "14 - Wildcard Exemption - 2329.66(A)(18)" at bounding box center [520, 421] width 326 height 29
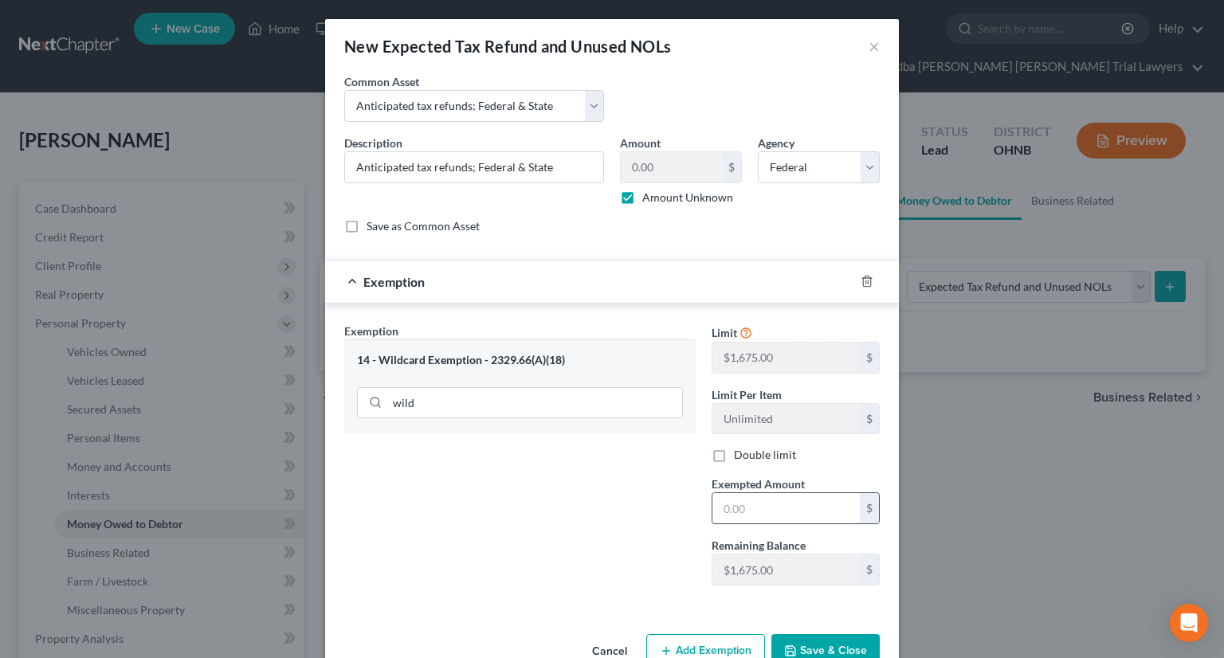
click at [765, 520] on input "text" at bounding box center [785, 508] width 147 height 30
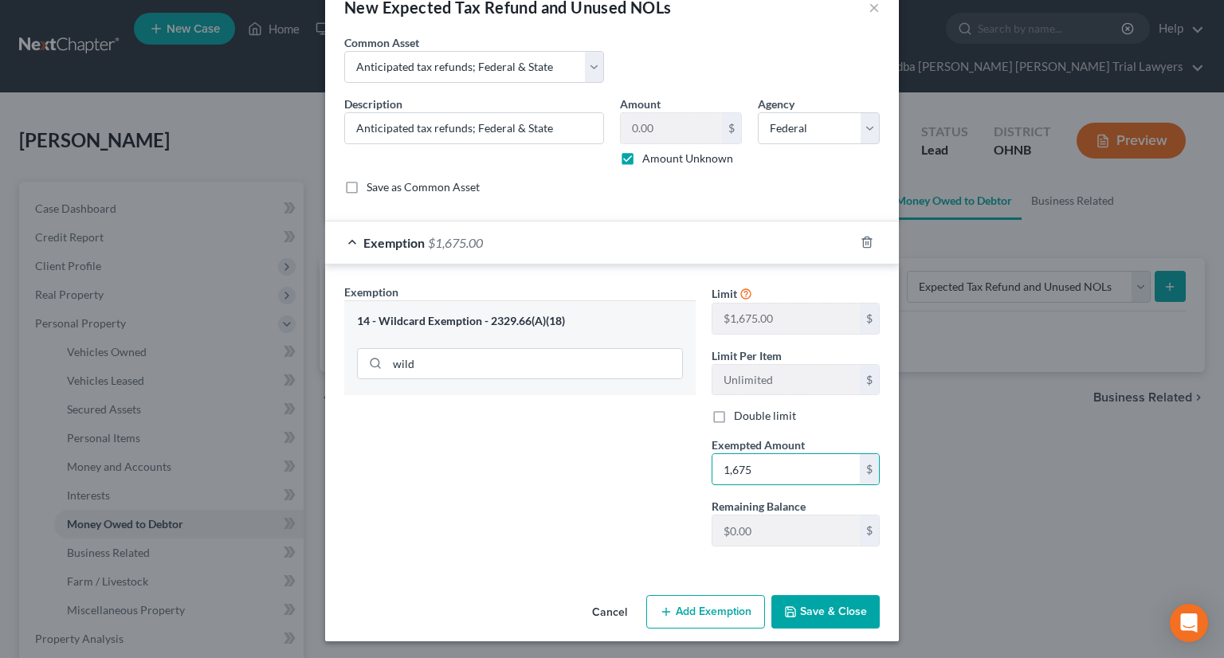
type input "1,675"
click at [795, 608] on button "Save & Close" at bounding box center [825, 611] width 108 height 33
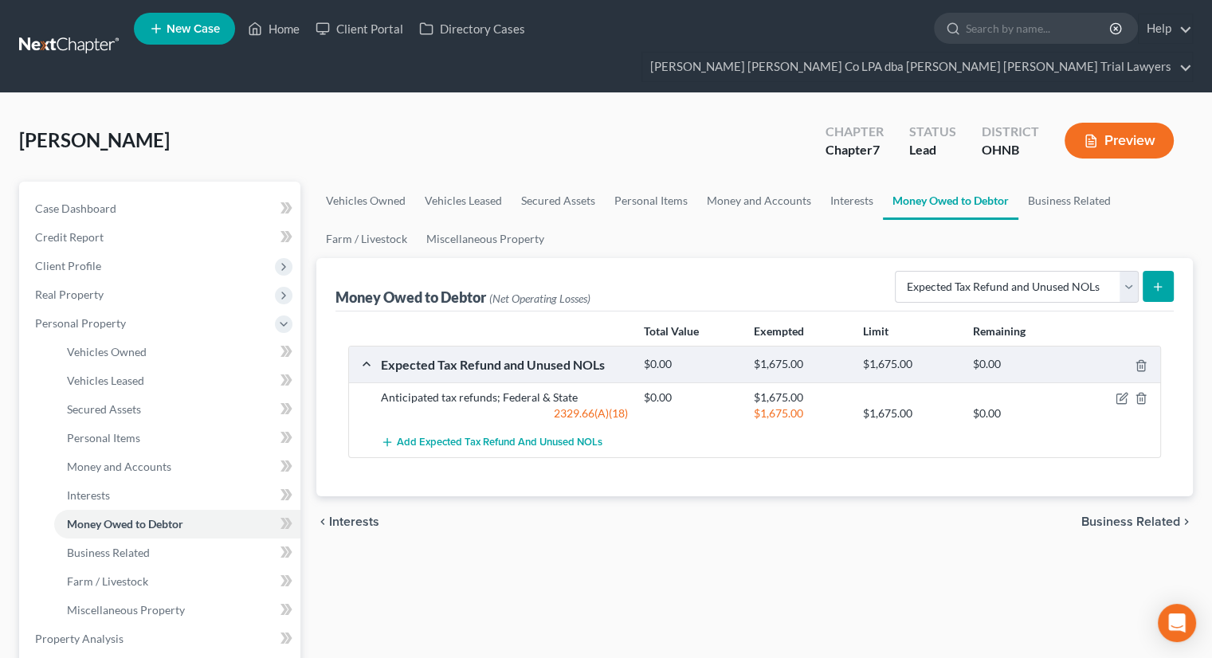
click at [845, 600] on div "Vehicles Owned Vehicles Leased Secured Assets Personal Items Money and Accounts…" at bounding box center [754, 642] width 893 height 920
click at [202, 453] on link "Money and Accounts" at bounding box center [177, 467] width 246 height 29
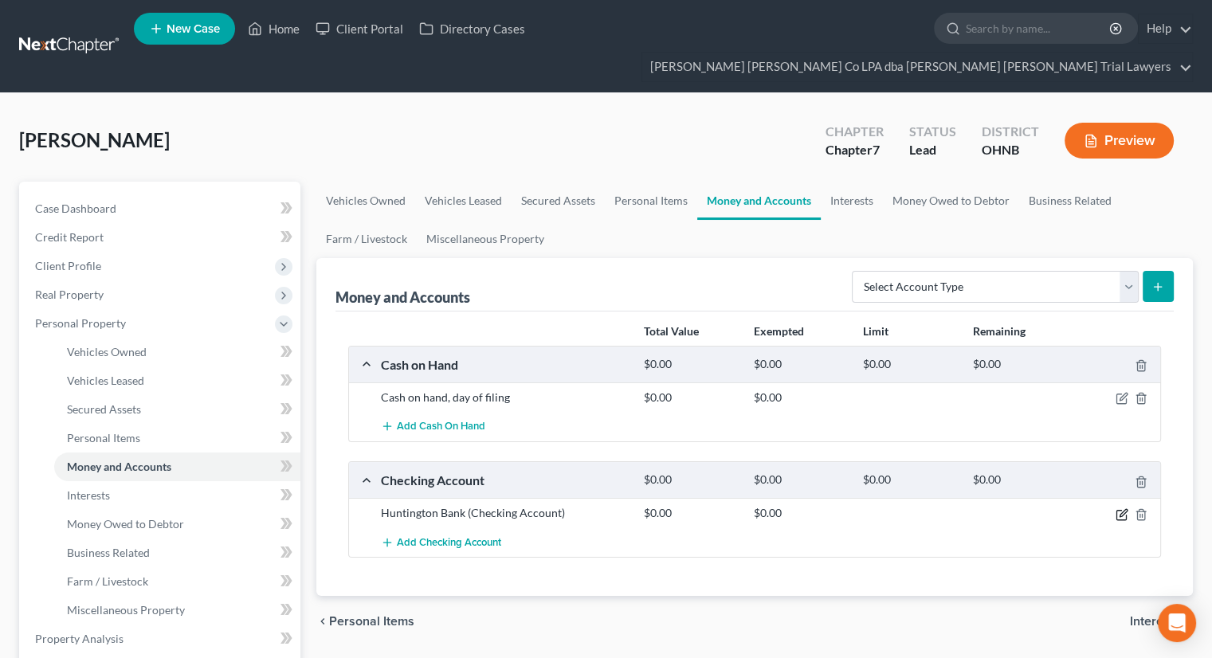
click at [1122, 508] on icon "button" at bounding box center [1122, 514] width 13 height 13
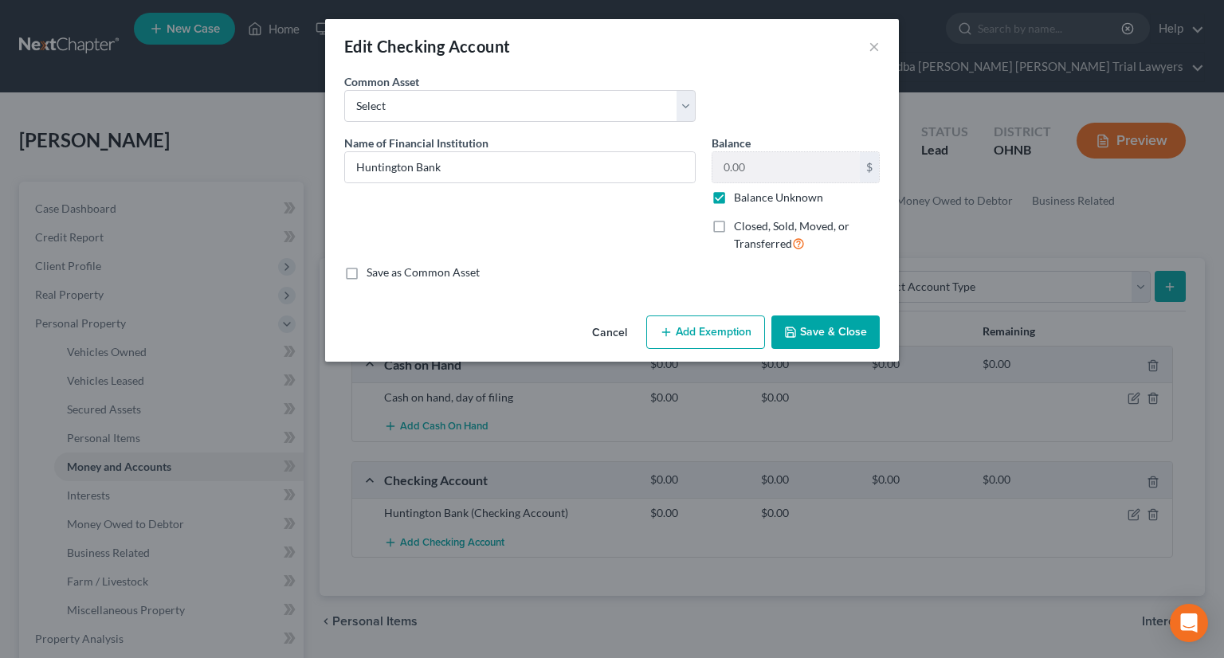
click at [734, 198] on label "Balance Unknown" at bounding box center [778, 198] width 89 height 16
click at [740, 198] on input "Balance Unknown" at bounding box center [745, 195] width 10 height 10
checkbox input "false"
click at [622, 333] on button "Cancel" at bounding box center [609, 333] width 61 height 32
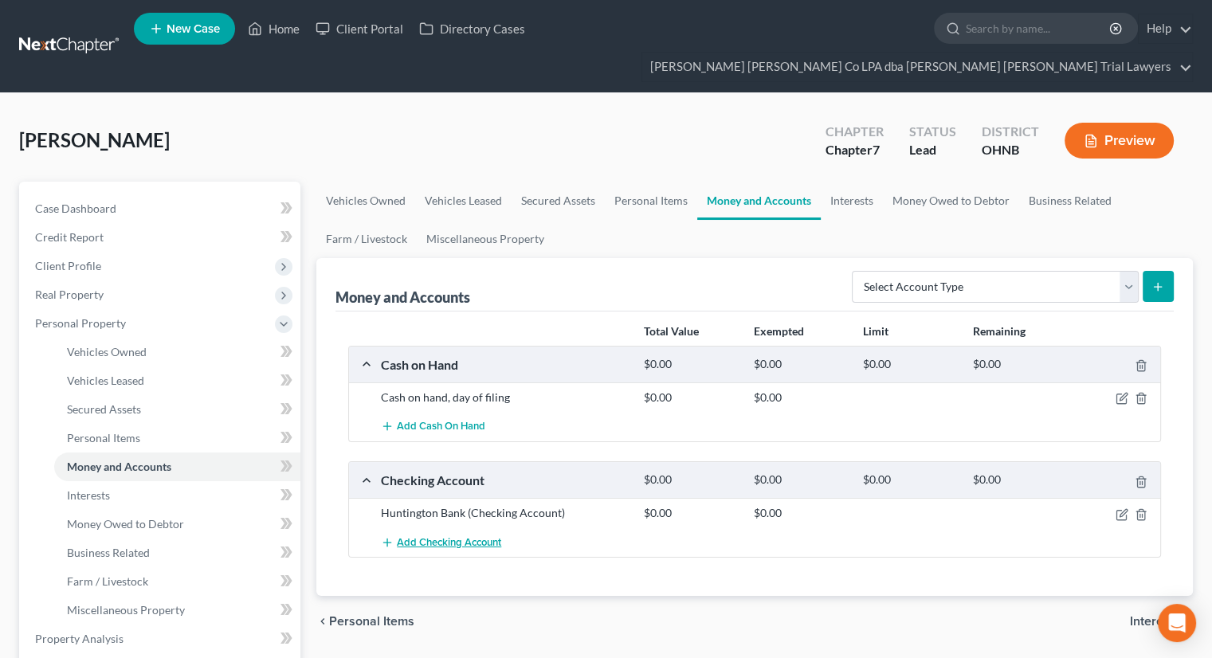
click at [461, 536] on span "Add Checking Account" at bounding box center [449, 542] width 104 height 13
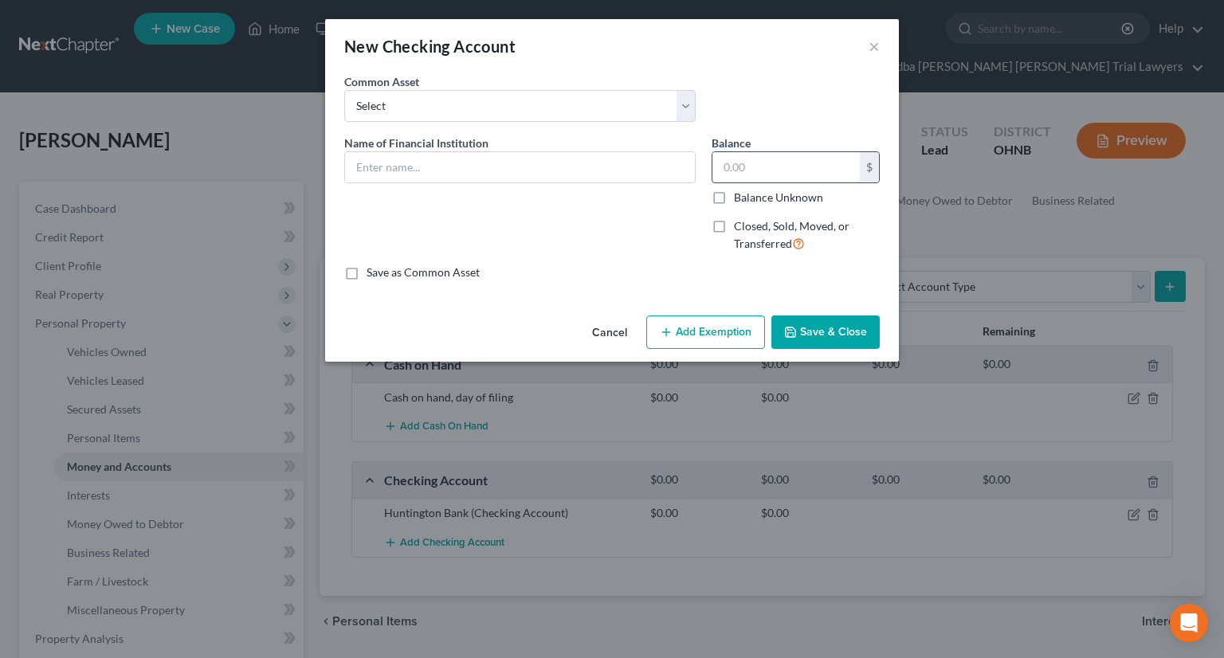
click at [750, 168] on input "text" at bounding box center [785, 167] width 147 height 30
type input "0"
click at [591, 170] on input "text" at bounding box center [520, 167] width 350 height 30
type input "discover"
click at [830, 324] on button "Save & Close" at bounding box center [825, 332] width 108 height 33
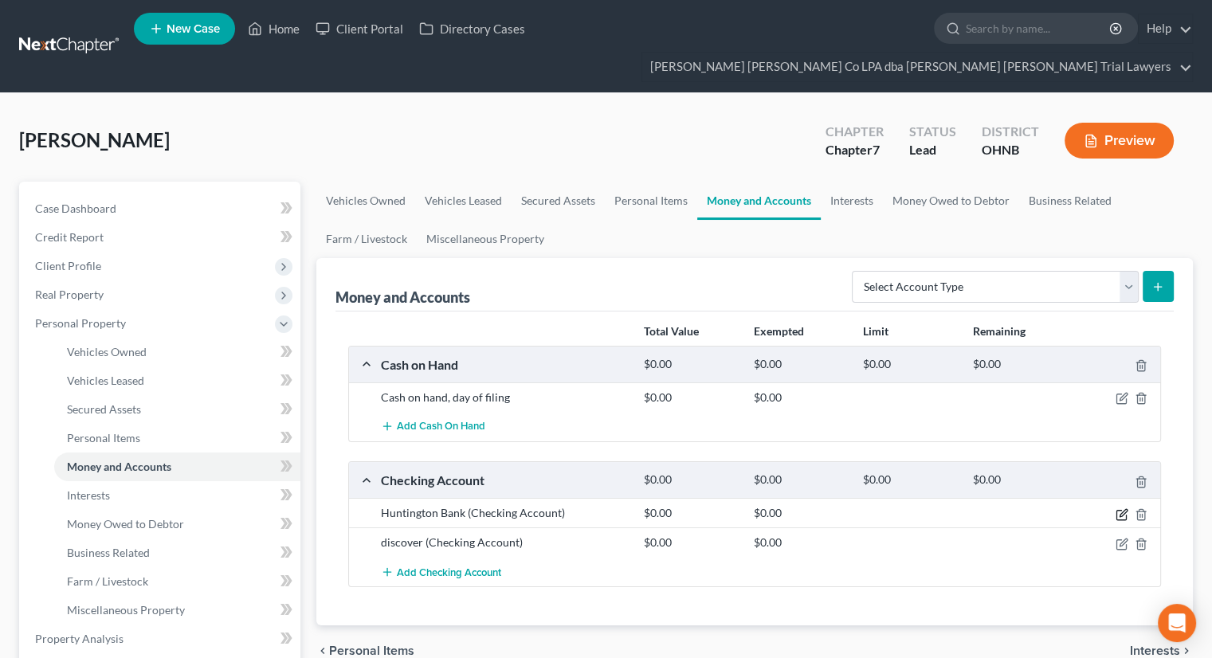
click at [1123, 510] on icon "button" at bounding box center [1122, 515] width 10 height 10
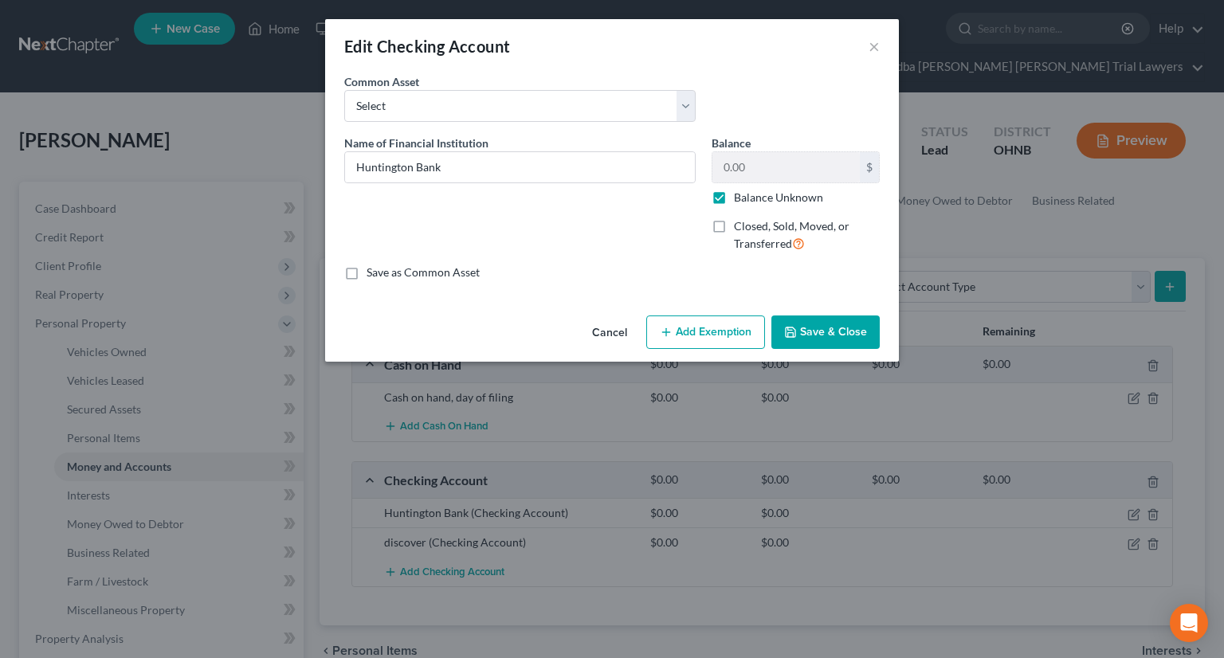
click at [734, 195] on label "Balance Unknown" at bounding box center [778, 198] width 89 height 16
click at [740, 195] on input "Balance Unknown" at bounding box center [745, 195] width 10 height 10
checkbox input "false"
click at [757, 175] on input "0.00" at bounding box center [785, 167] width 147 height 30
type input "123.43"
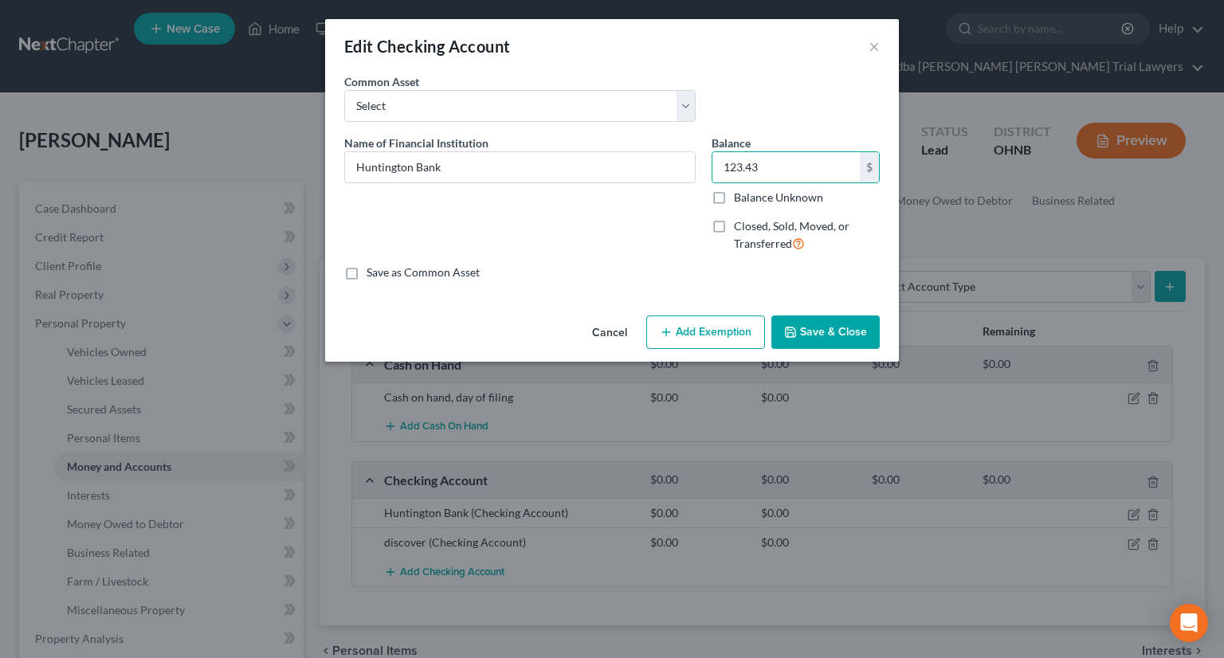
click at [705, 323] on button "Add Exemption" at bounding box center [705, 332] width 119 height 33
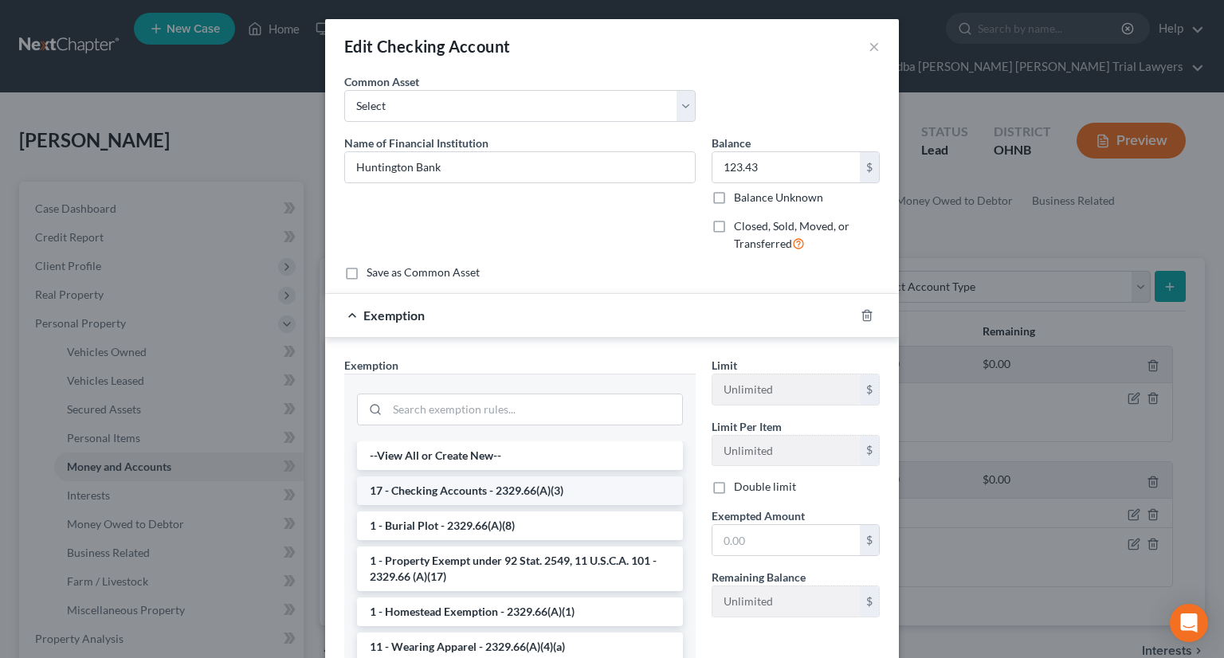
click at [465, 488] on li "17 - Checking Accounts - 2329.66(A)(3)" at bounding box center [520, 491] width 326 height 29
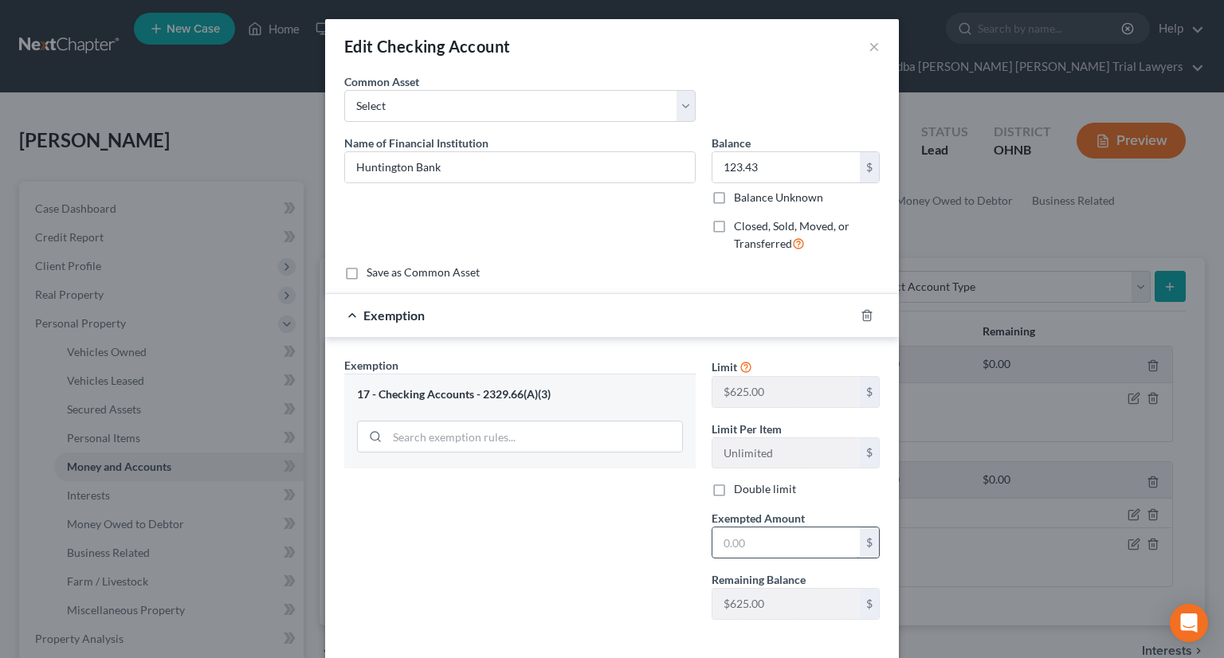
click at [744, 529] on input "text" at bounding box center [785, 543] width 147 height 30
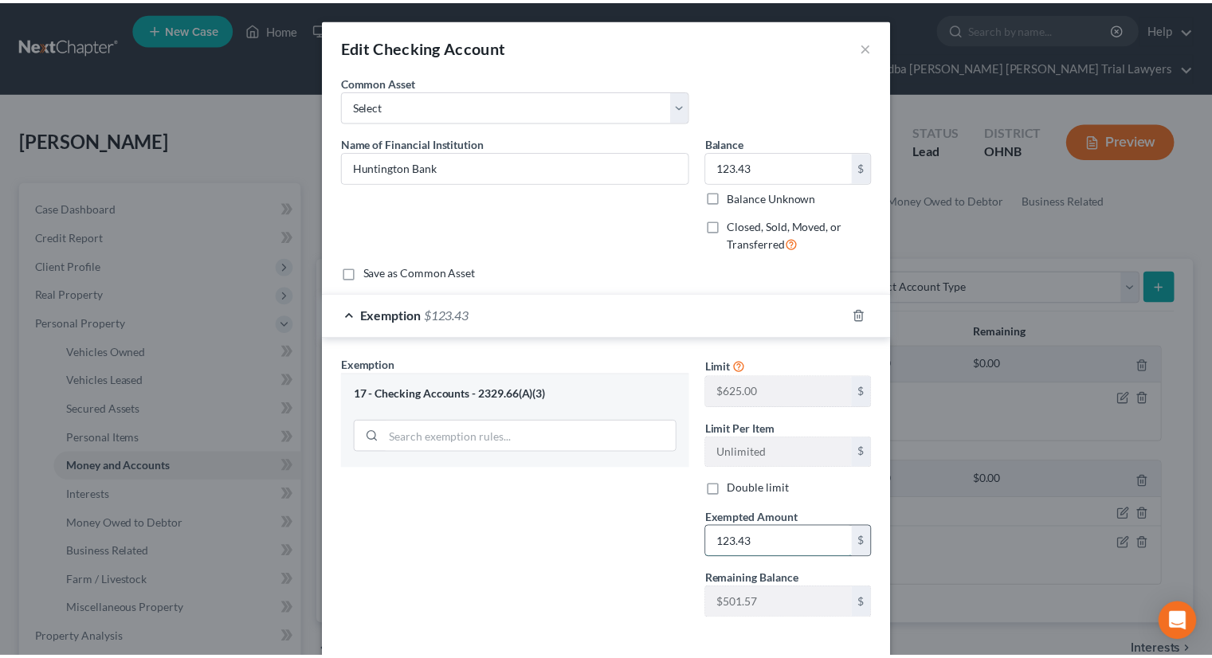
scroll to position [73, 0]
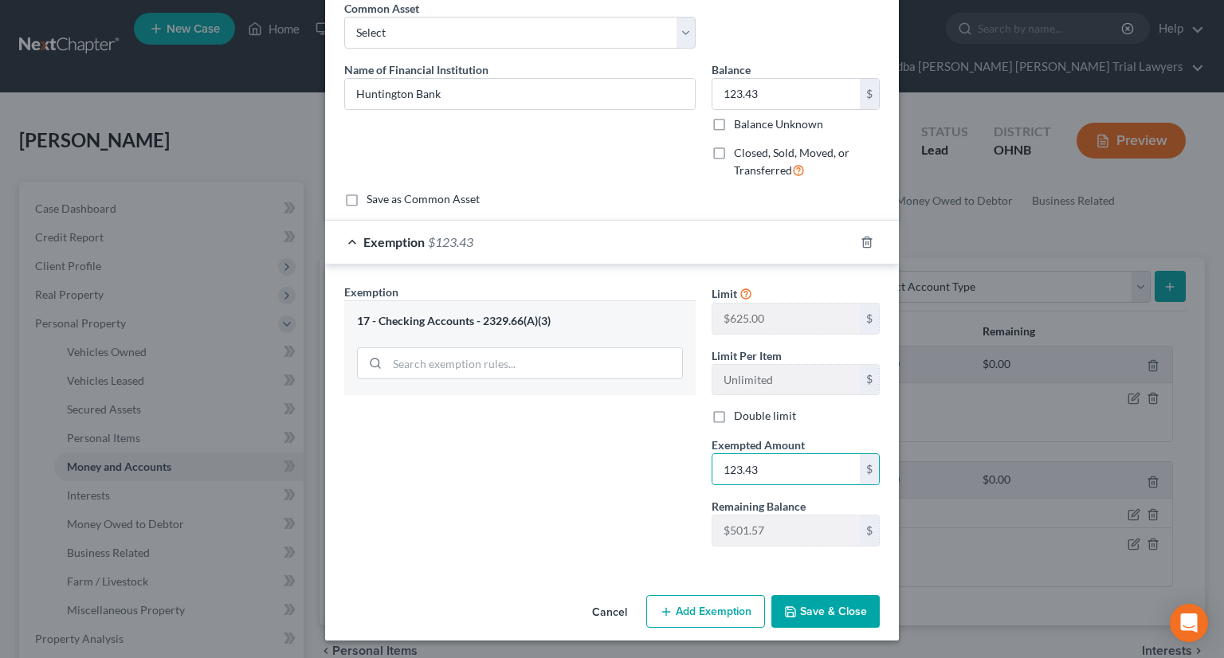
type input "123.43"
click at [803, 611] on button "Save & Close" at bounding box center [825, 611] width 108 height 33
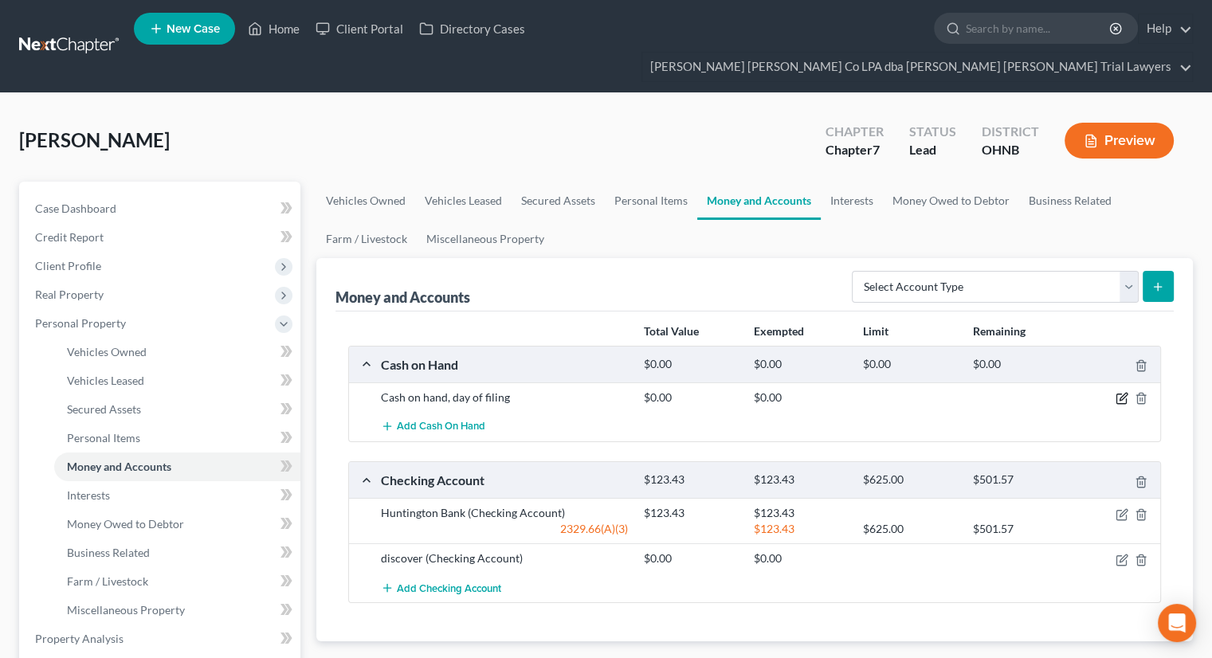
click at [1125, 392] on icon "button" at bounding box center [1122, 398] width 13 height 13
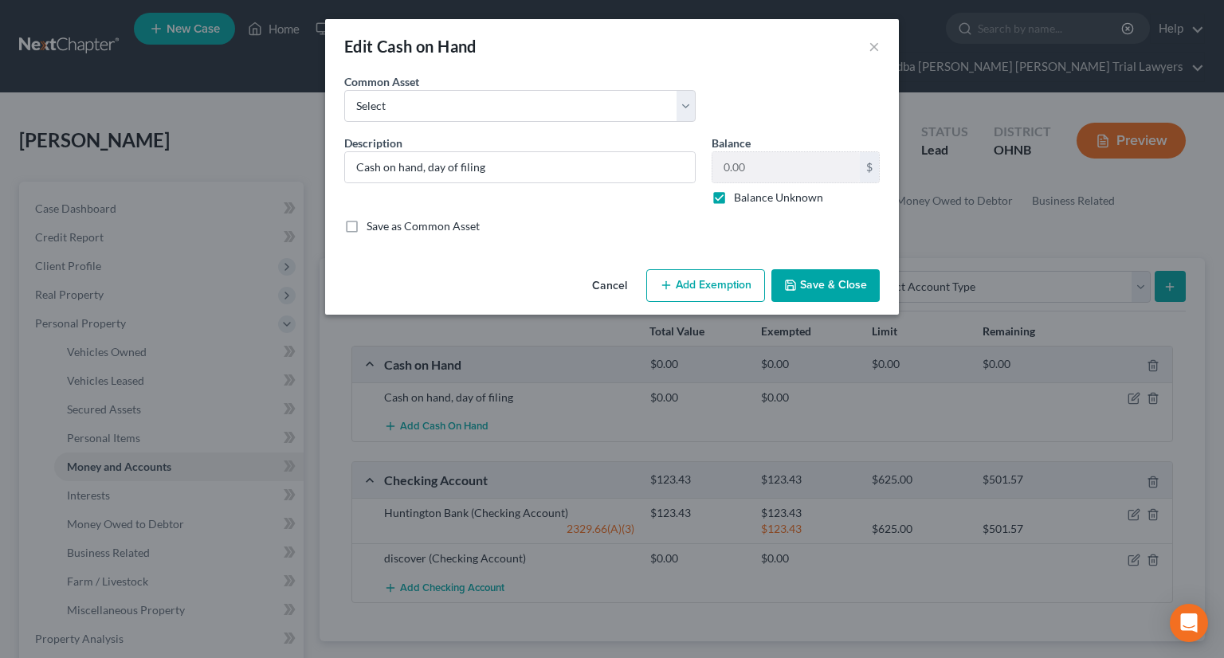
click at [734, 201] on label "Balance Unknown" at bounding box center [778, 198] width 89 height 16
click at [740, 200] on input "Balance Unknown" at bounding box center [745, 195] width 10 height 10
checkbox input "false"
click at [829, 292] on button "Save & Close" at bounding box center [825, 285] width 108 height 33
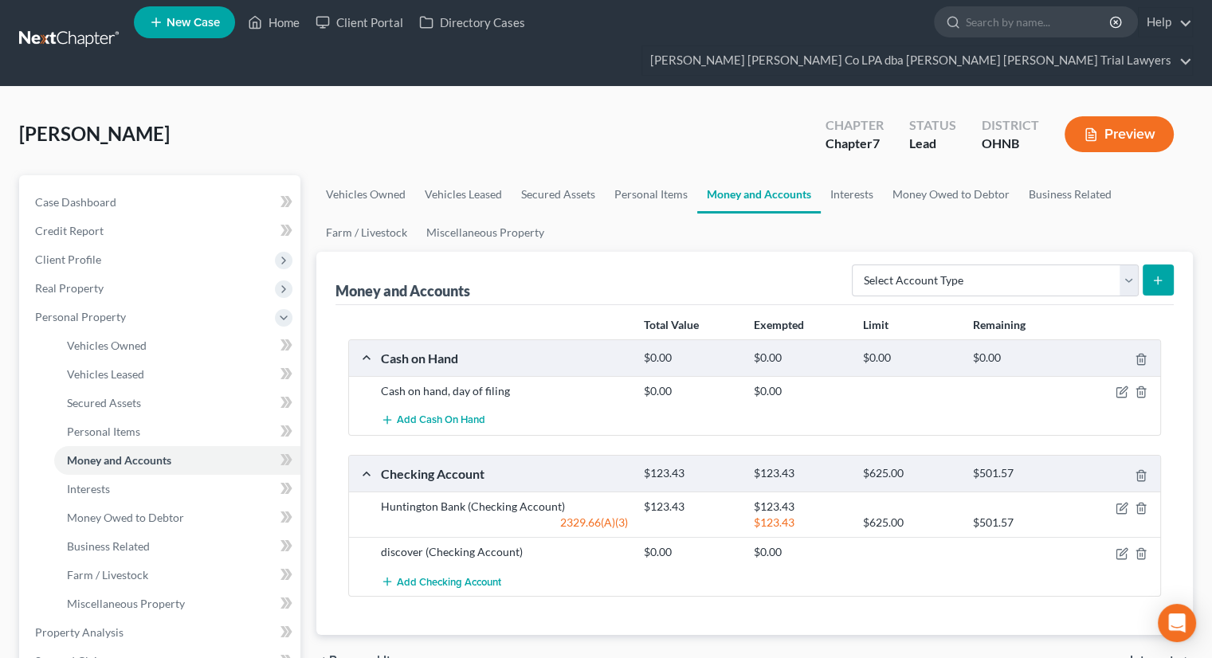
scroll to position [10, 0]
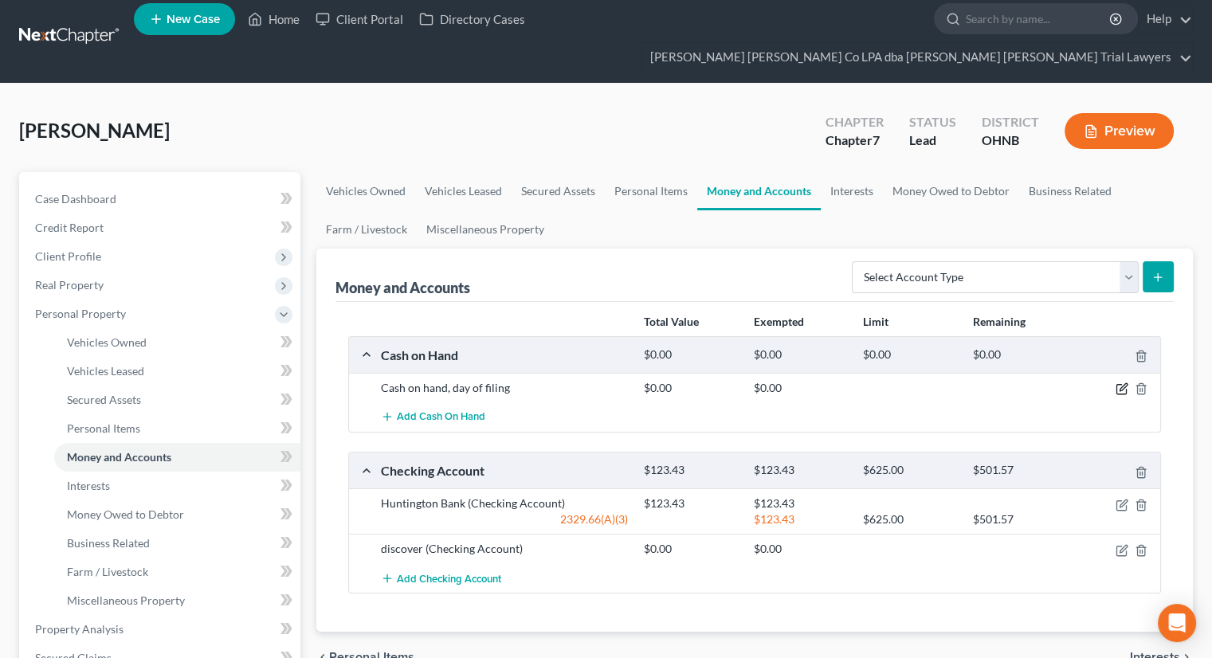
click at [1124, 383] on icon "button" at bounding box center [1122, 389] width 13 height 13
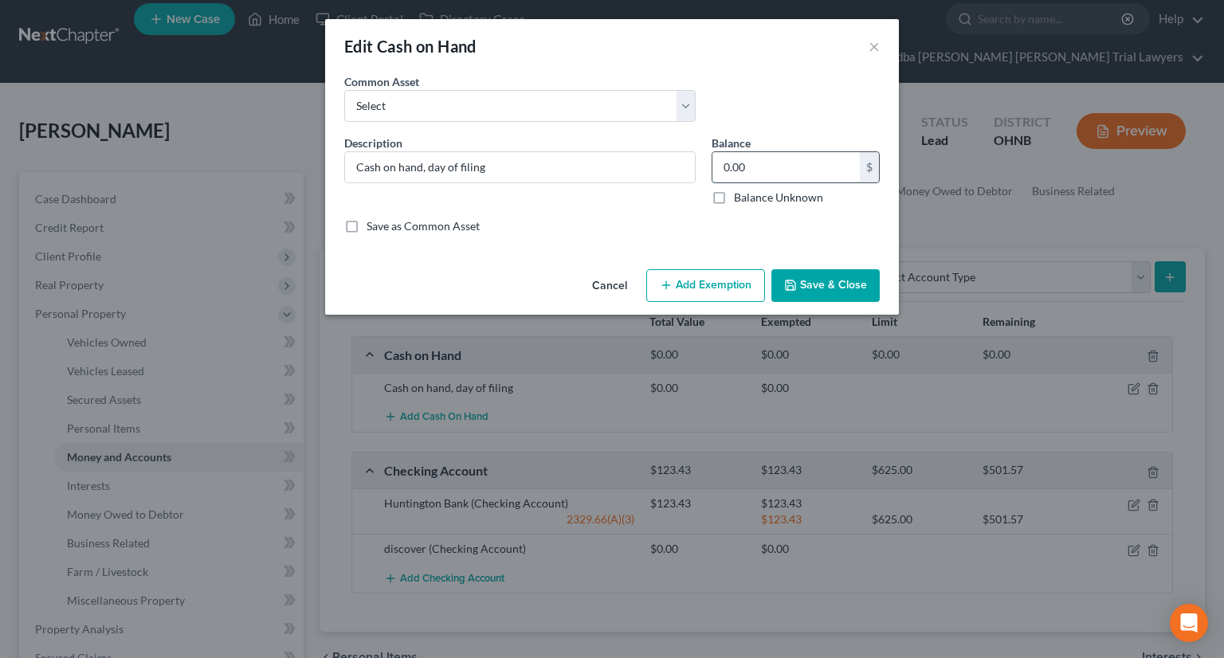
click at [752, 169] on input "0.00" at bounding box center [785, 167] width 147 height 30
type input "250"
click at [715, 275] on button "Add Exemption" at bounding box center [705, 285] width 119 height 33
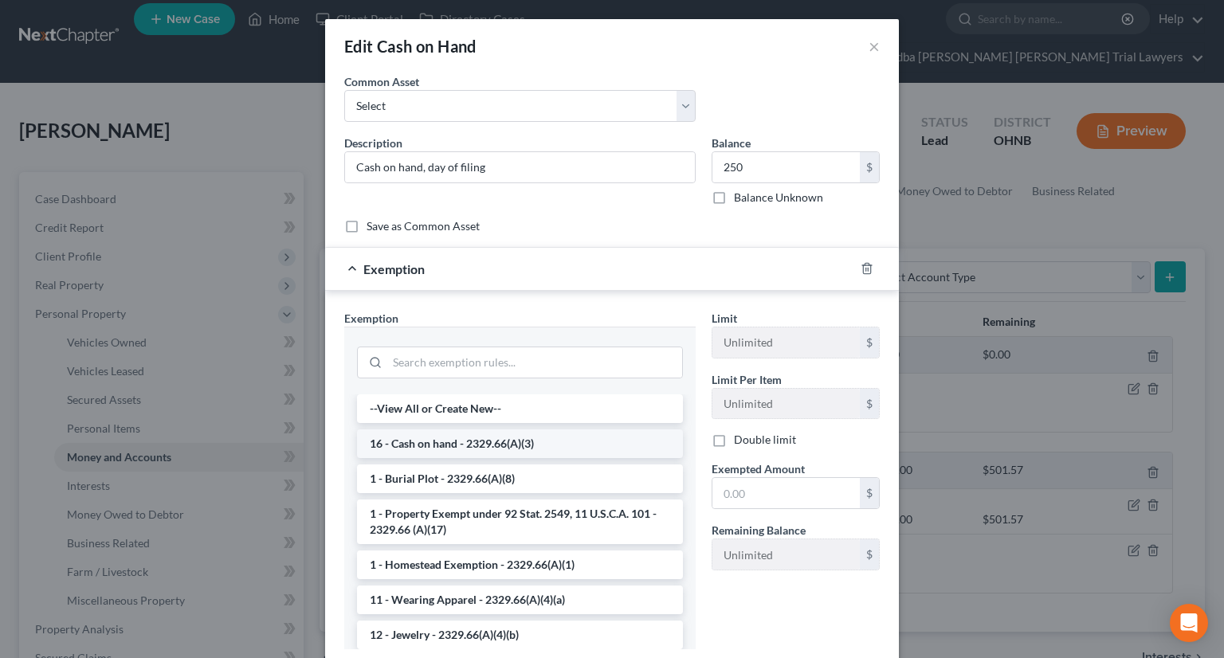
click at [417, 446] on li "16 - Cash on hand - 2329.66(A)(3)" at bounding box center [520, 444] width 326 height 29
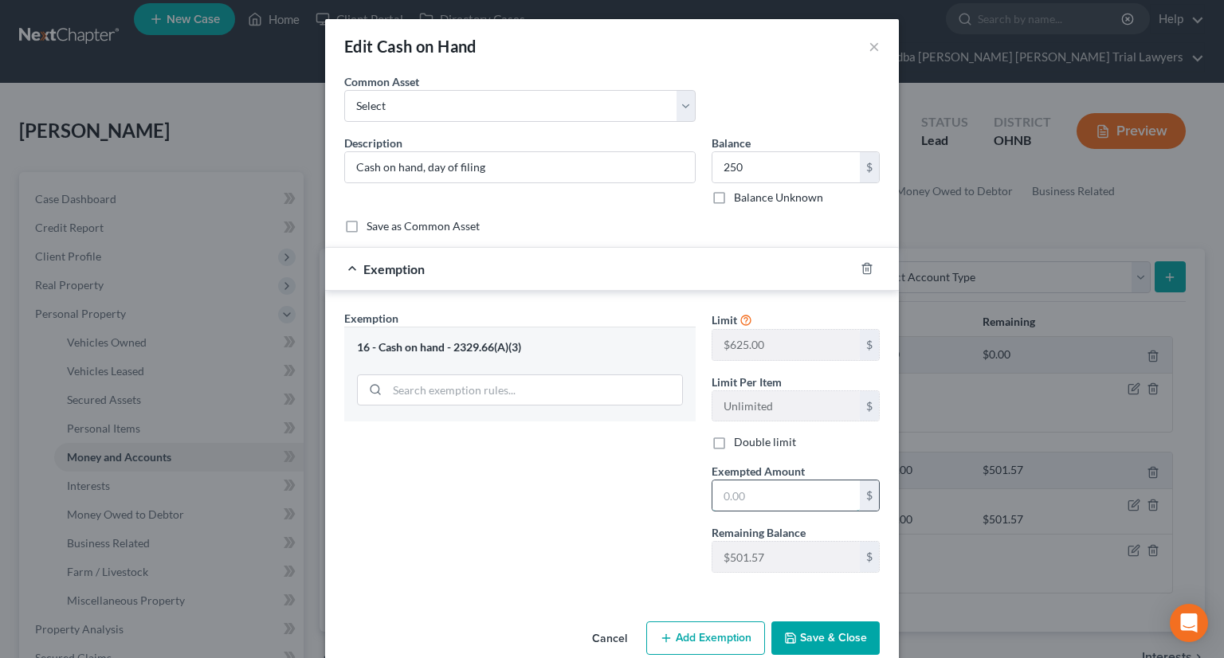
click at [770, 496] on input "text" at bounding box center [785, 496] width 147 height 30
type input "250"
click at [803, 629] on button "Save & Close" at bounding box center [825, 638] width 108 height 33
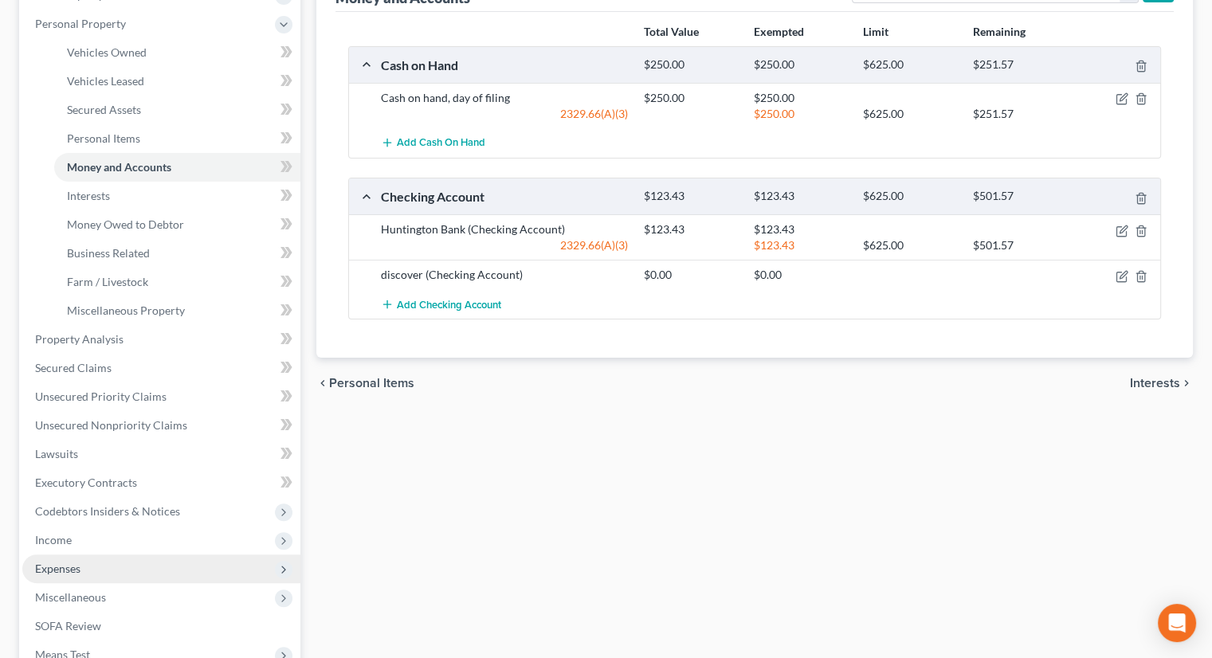
scroll to position [475, 0]
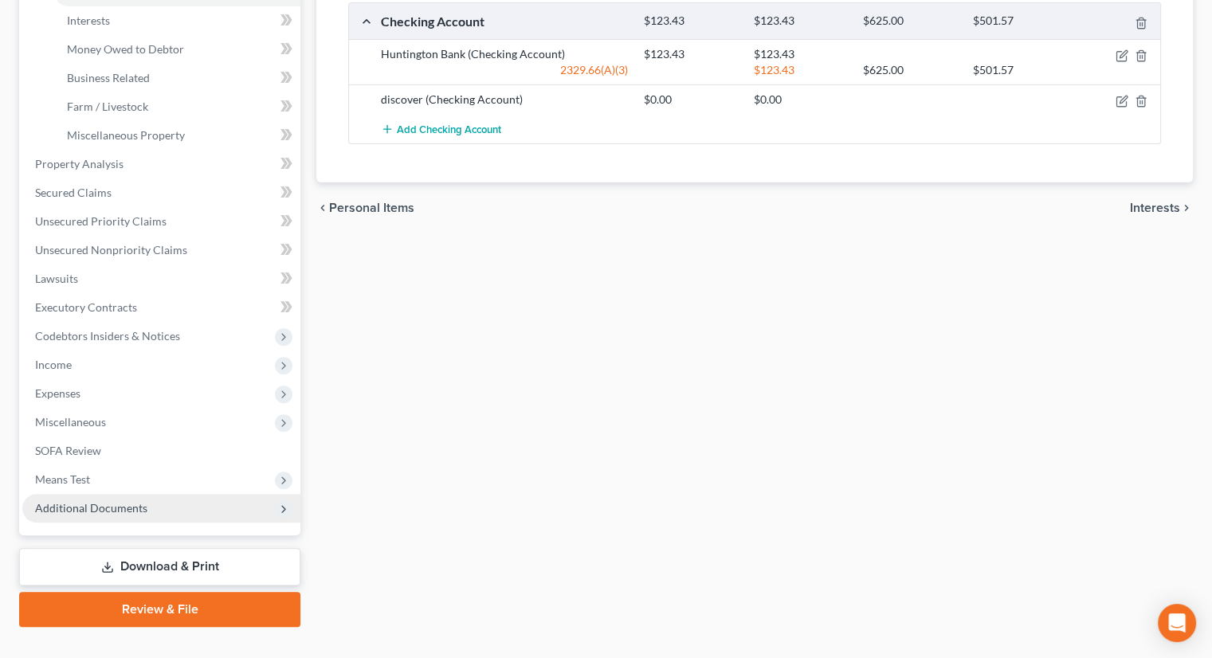
click at [148, 494] on span "Additional Documents" at bounding box center [161, 508] width 278 height 29
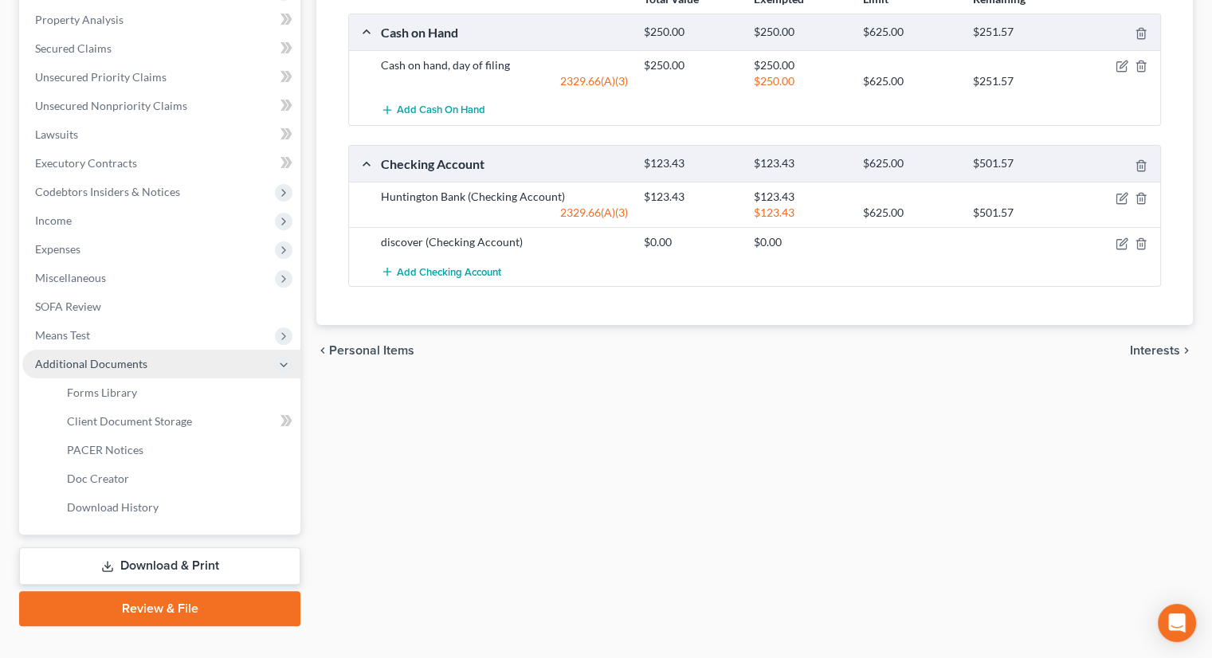
scroll to position [331, 0]
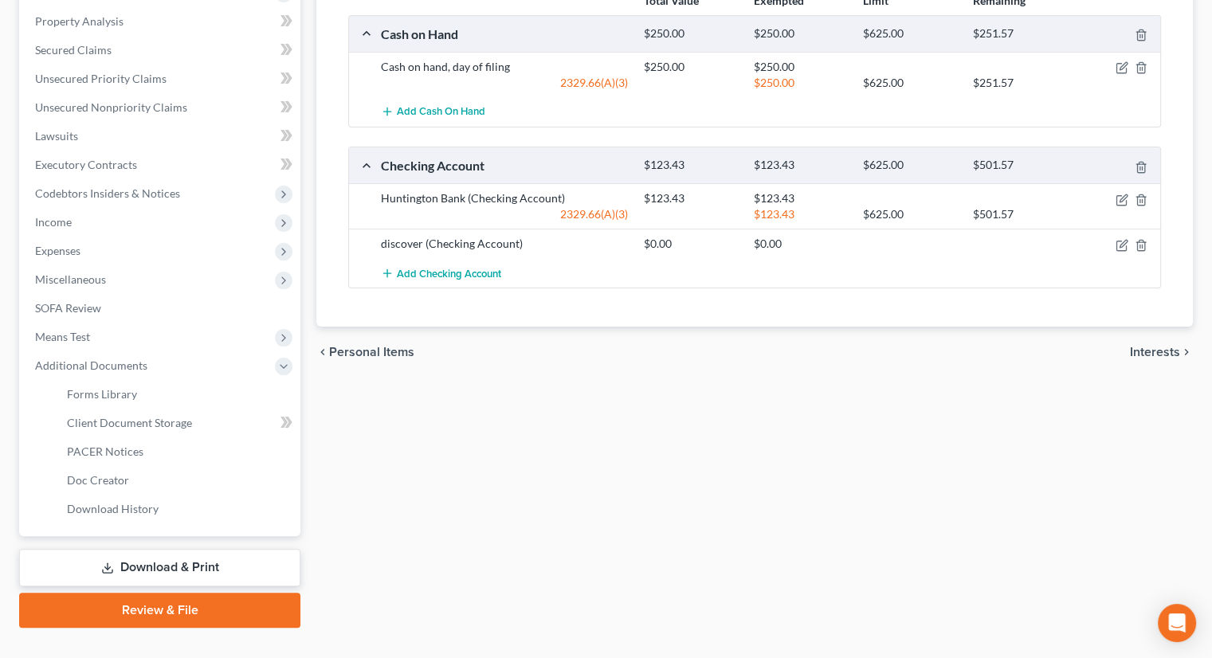
click at [179, 593] on link "Review & File" at bounding box center [159, 610] width 281 height 35
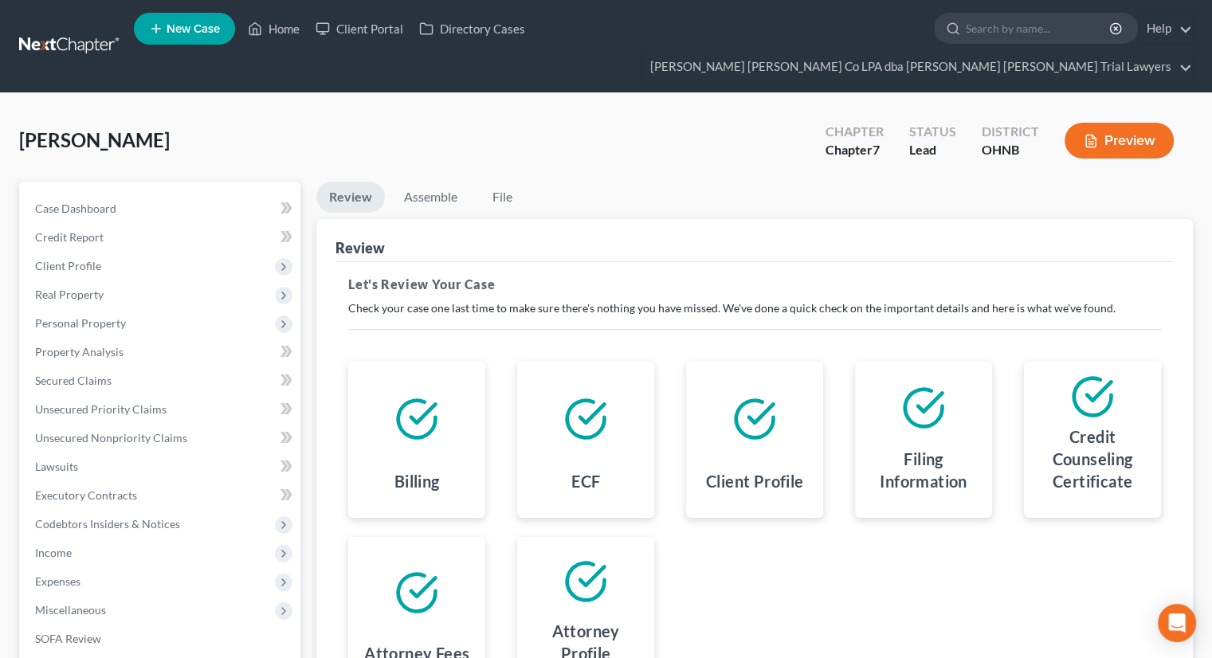
scroll to position [188, 0]
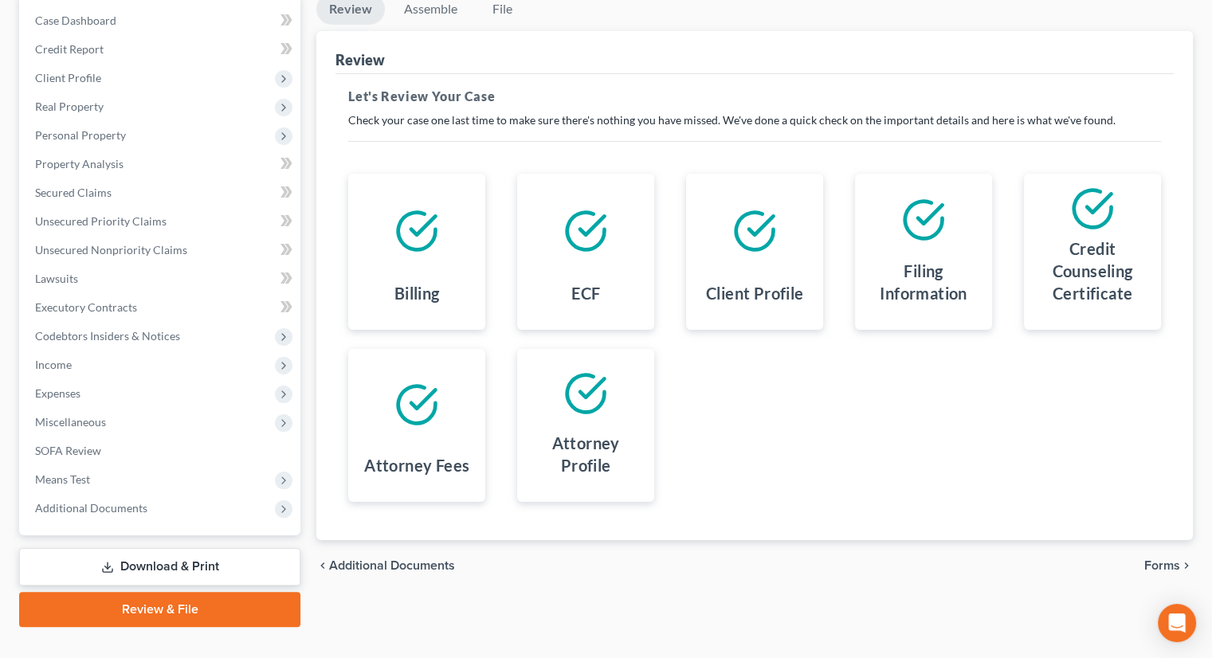
click at [1164, 559] on span "Forms" at bounding box center [1162, 565] width 36 height 13
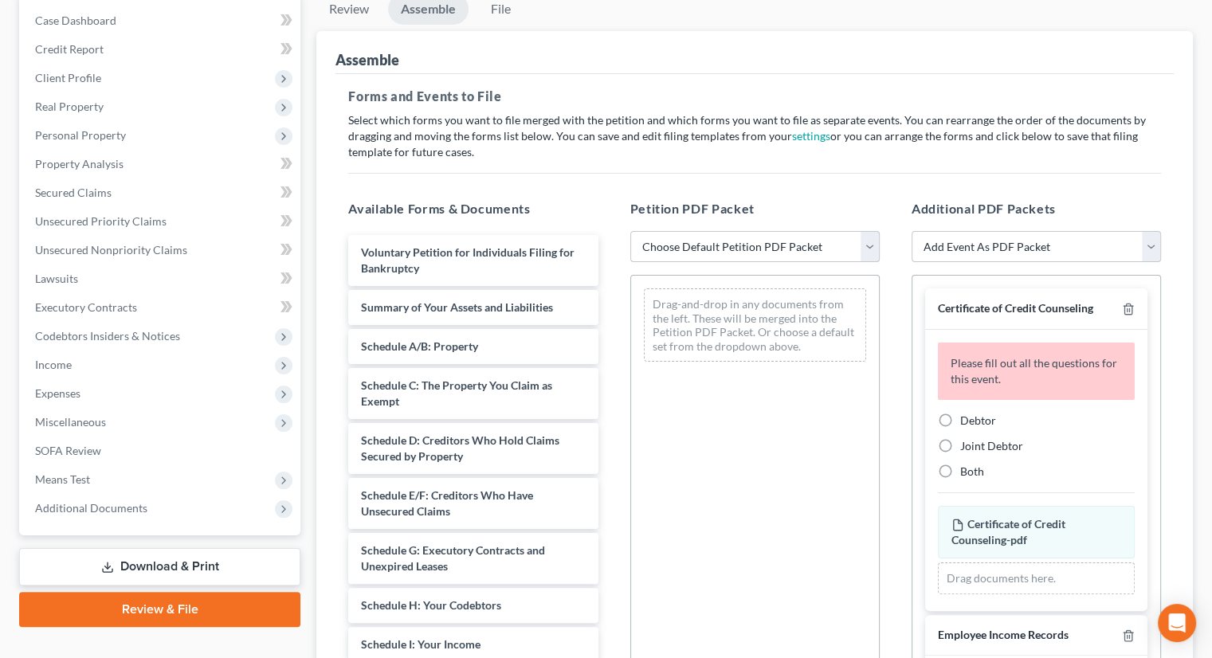
click at [727, 231] on select "Choose Default Petition PDF Packet Complete Bankruptcy Petition (all forms and …" at bounding box center [754, 247] width 249 height 32
select select "0"
click at [630, 231] on select "Choose Default Petition PDF Packet Complete Bankruptcy Petition (all forms and …" at bounding box center [754, 247] width 249 height 32
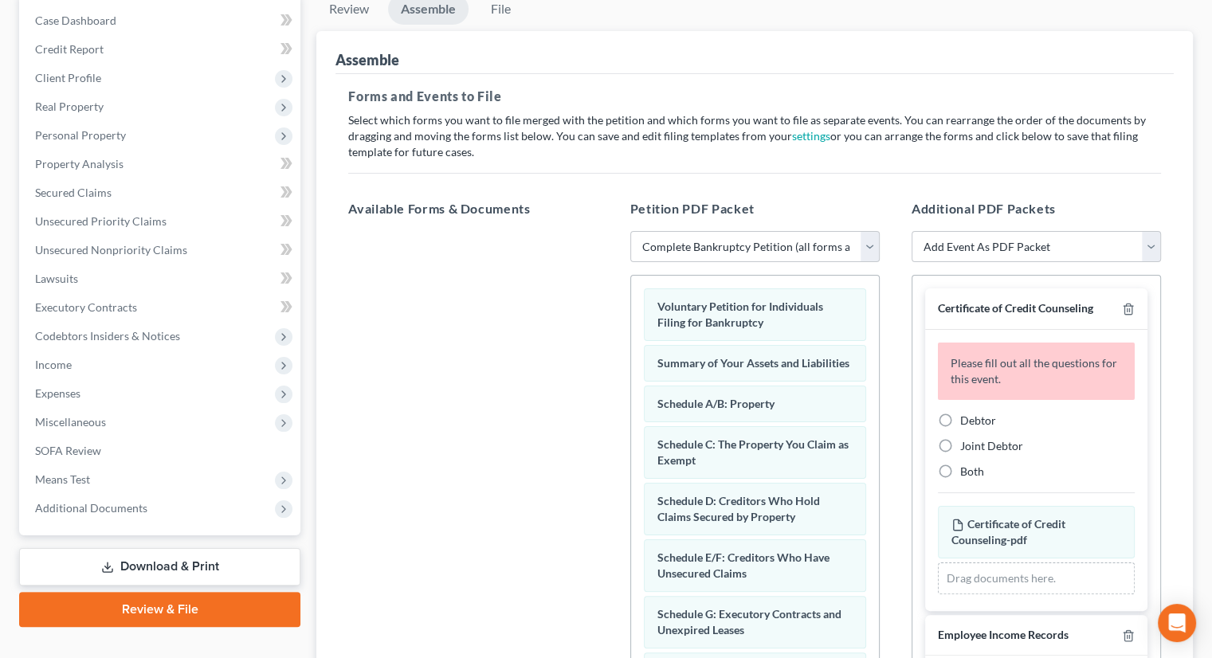
click at [960, 413] on label "Debtor" at bounding box center [978, 421] width 36 height 16
click at [967, 413] on input "Debtor" at bounding box center [972, 418] width 10 height 10
radio input "true"
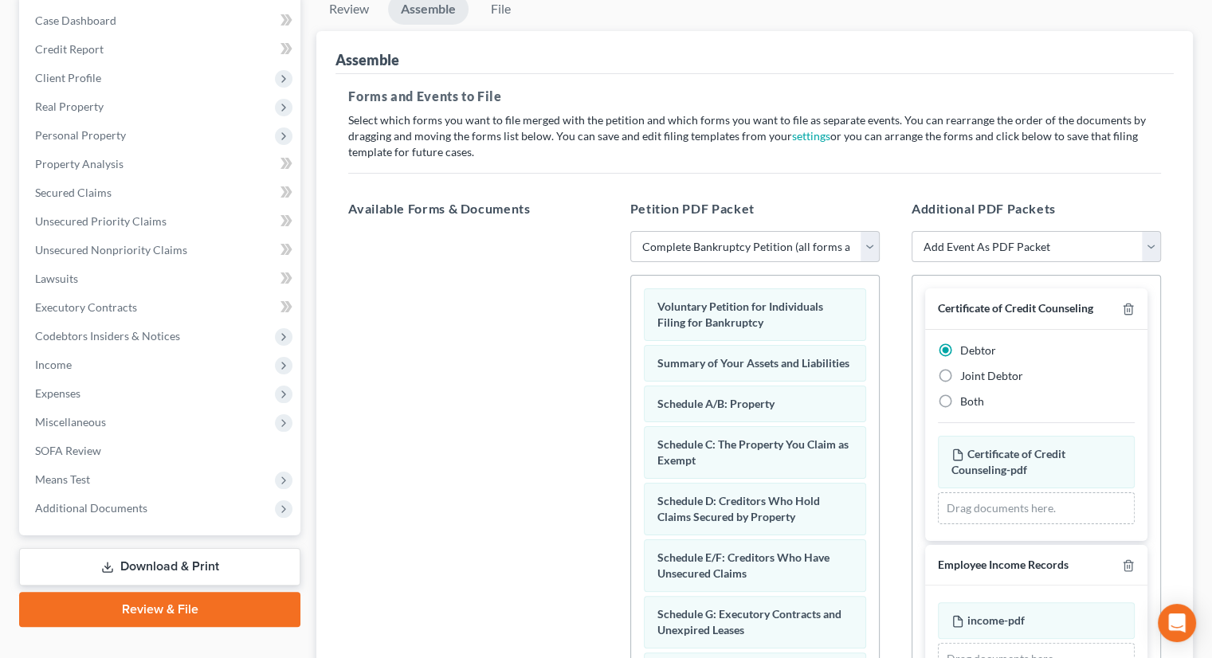
scroll to position [357, 0]
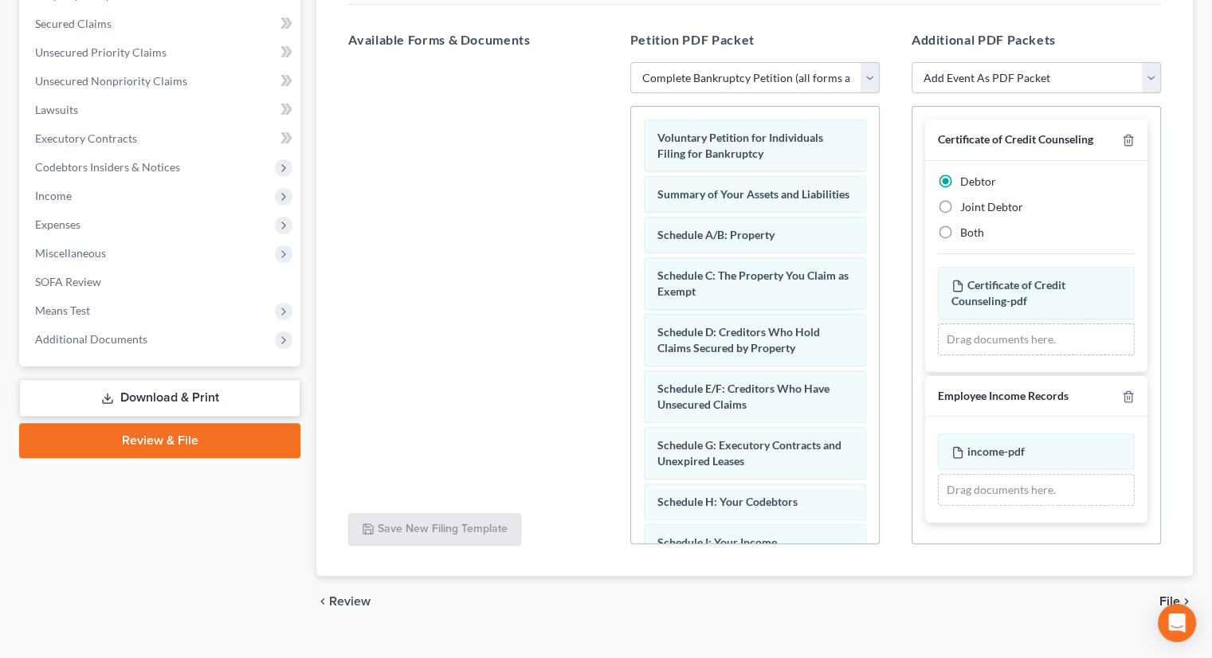
click at [1164, 595] on span "File" at bounding box center [1170, 601] width 21 height 13
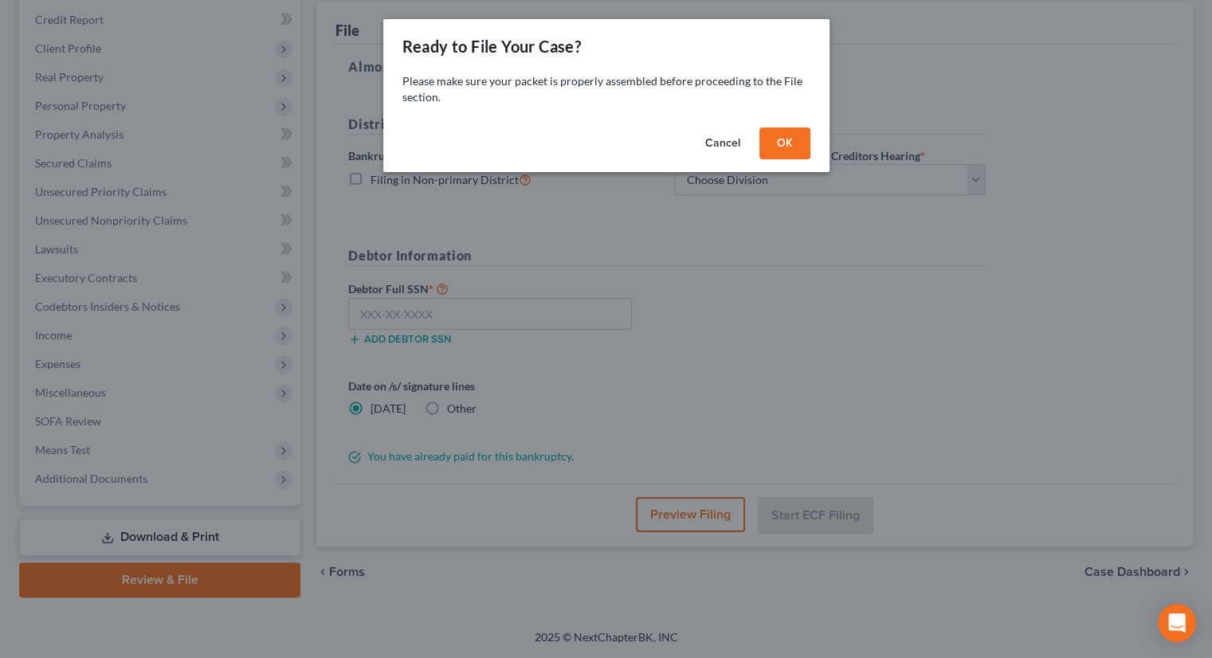
scroll to position [188, 0]
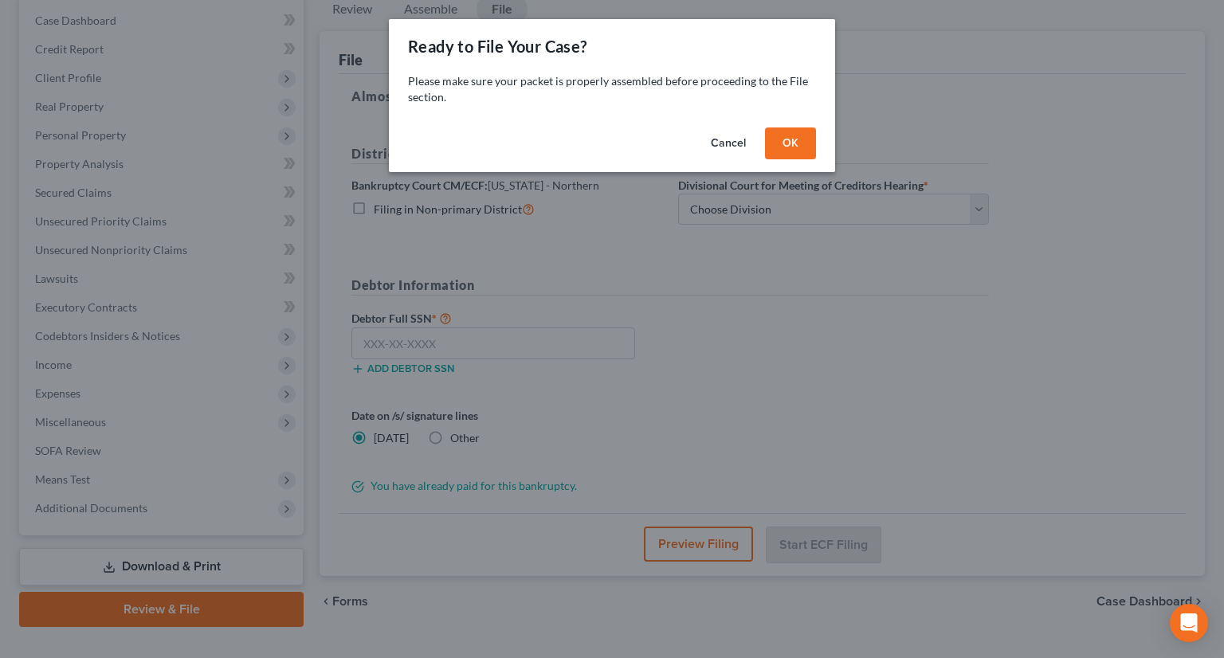
click at [784, 128] on button "OK" at bounding box center [790, 144] width 51 height 32
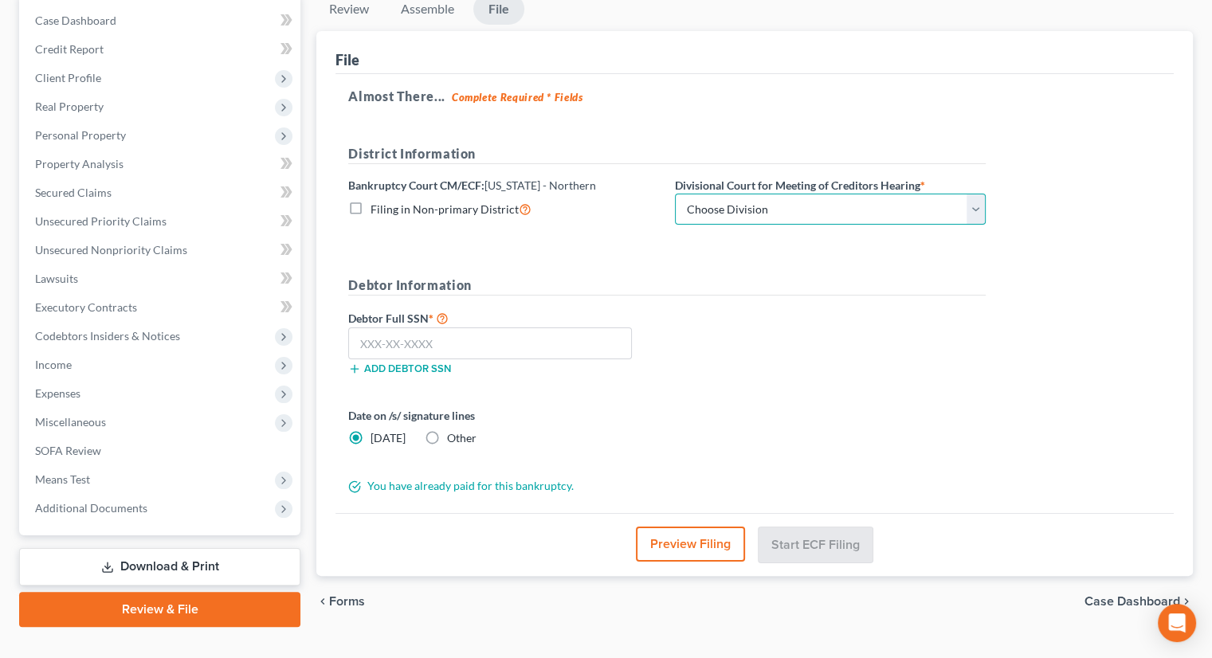
click at [767, 194] on select "Choose Division Akron [GEOGRAPHIC_DATA] [GEOGRAPHIC_DATA] [GEOGRAPHIC_DATA] [GE…" at bounding box center [830, 210] width 311 height 32
select select "2"
click at [675, 194] on select "Choose Division Akron [GEOGRAPHIC_DATA] [GEOGRAPHIC_DATA] [GEOGRAPHIC_DATA] [GE…" at bounding box center [830, 210] width 311 height 32
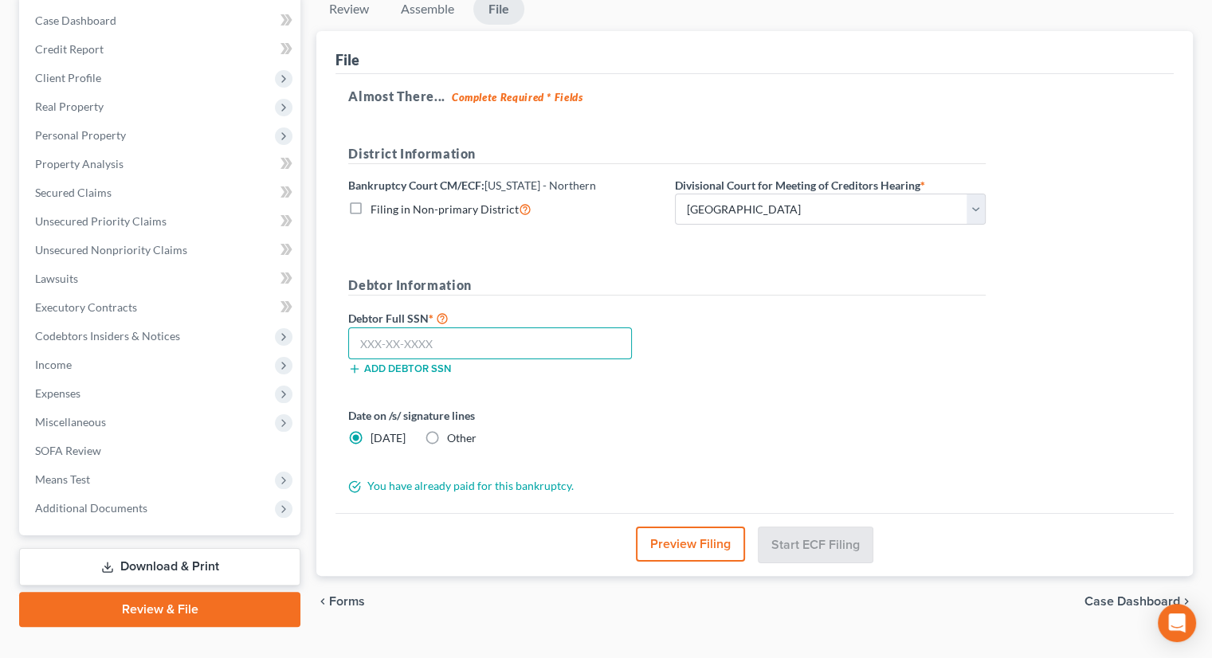
click at [490, 328] on input "text" at bounding box center [490, 344] width 284 height 32
type input "274-02-8198"
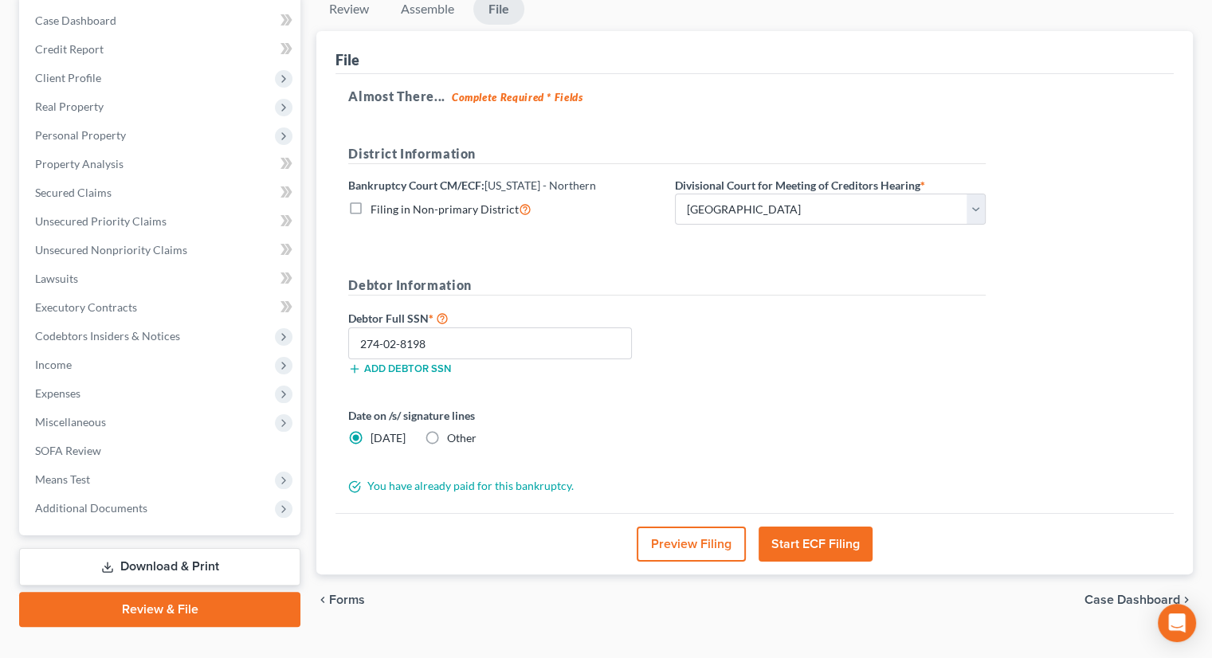
click at [801, 527] on button "Start ECF Filing" at bounding box center [816, 544] width 114 height 35
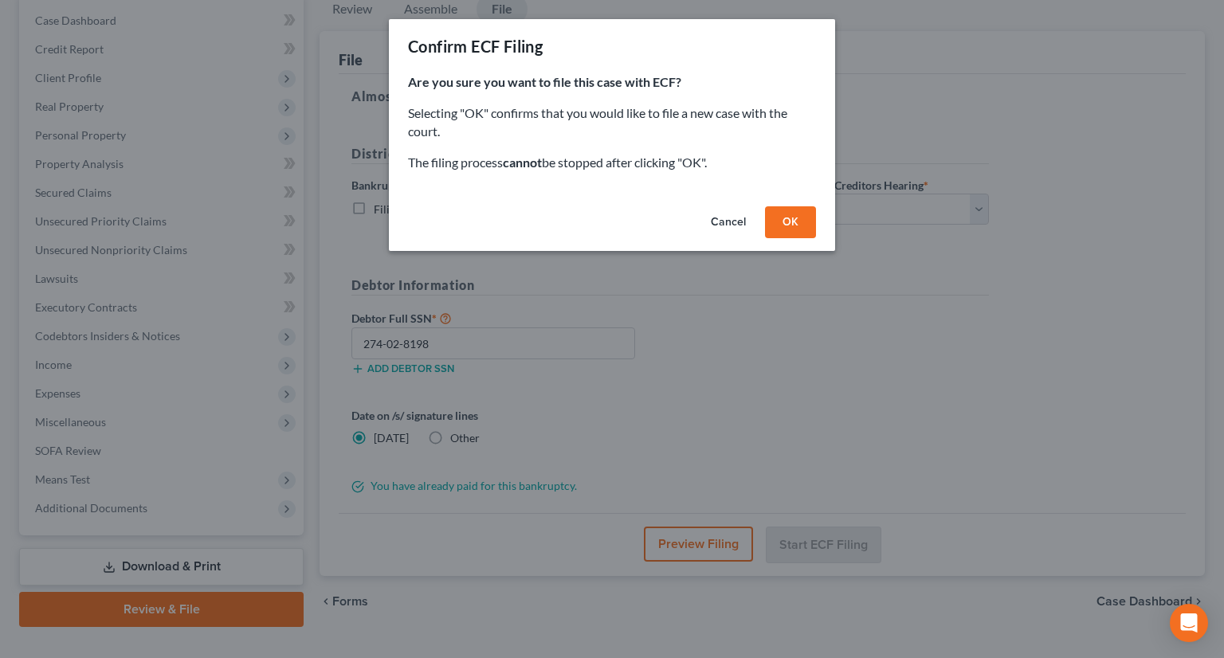
click at [801, 222] on button "OK" at bounding box center [790, 222] width 51 height 32
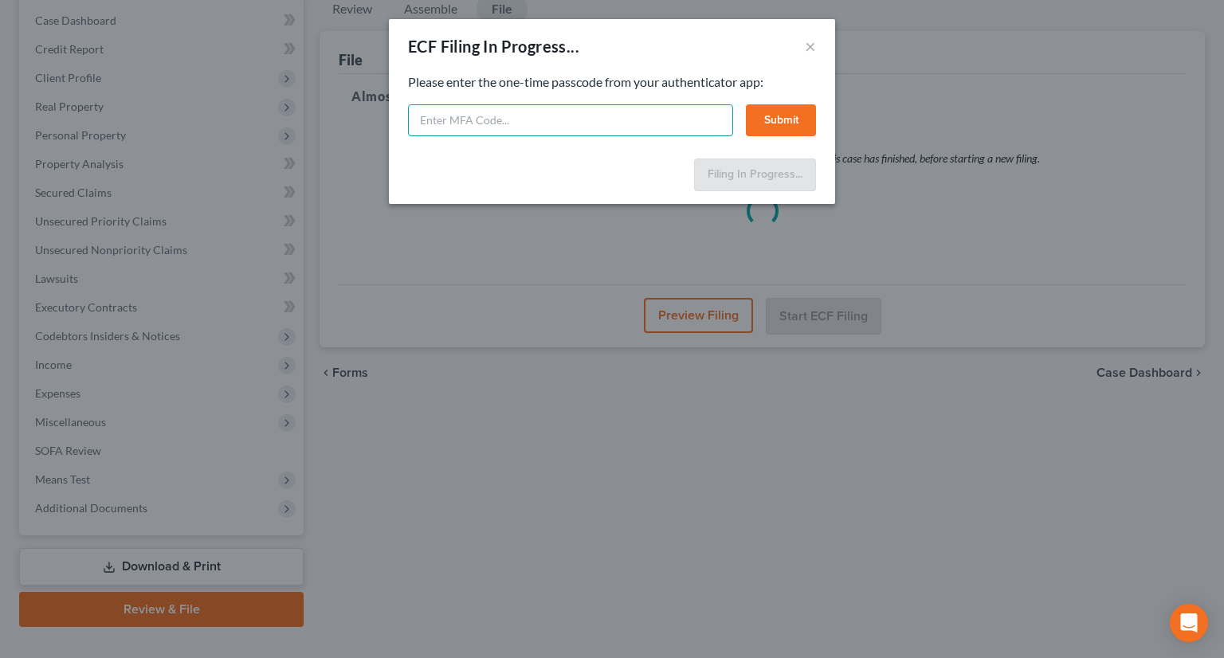
click at [633, 124] on input "text" at bounding box center [570, 120] width 325 height 32
type input "941035"
click at [799, 135] on button "Submit" at bounding box center [781, 120] width 70 height 32
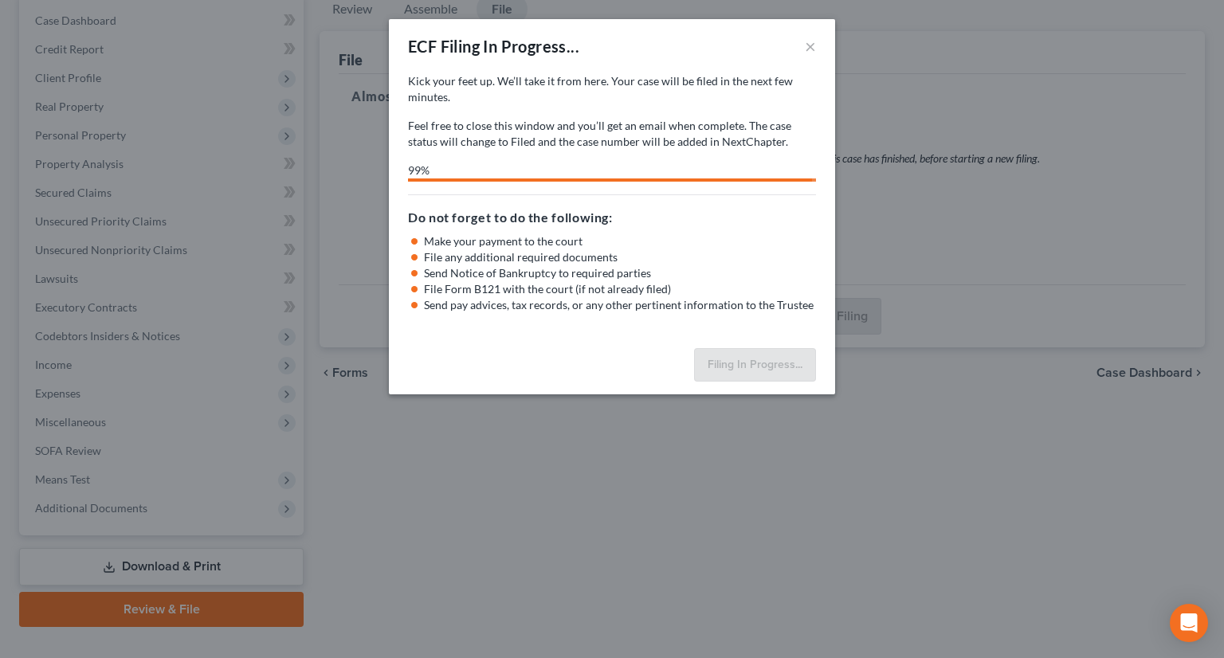
select select "2"
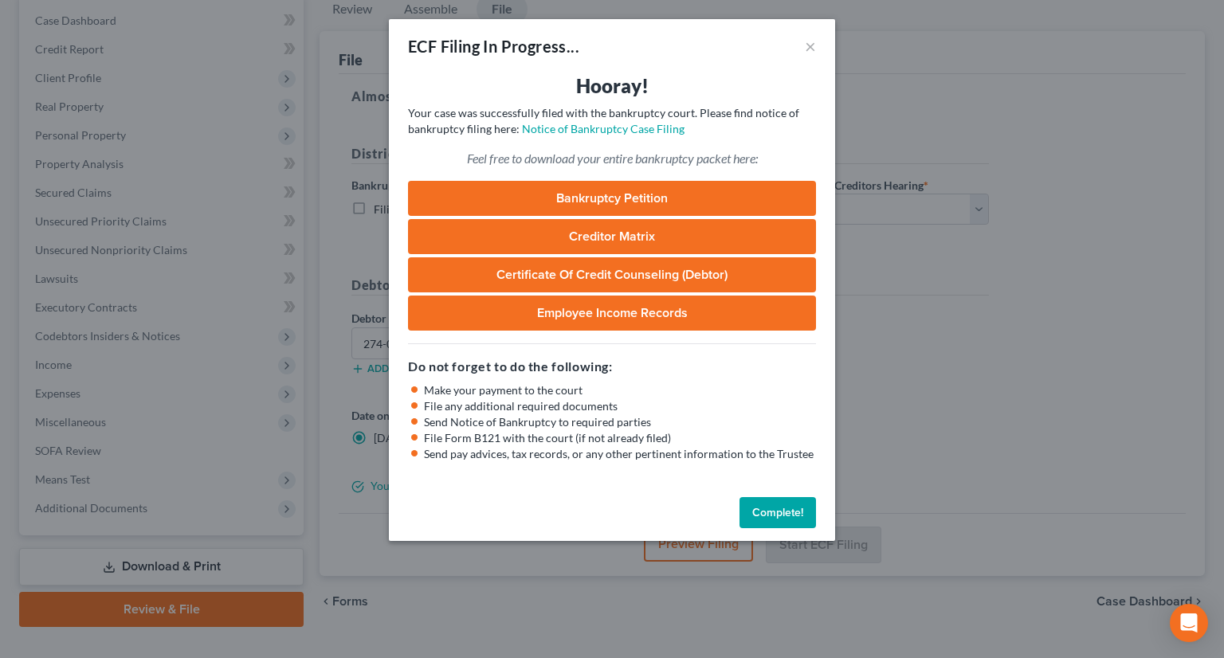
click at [775, 523] on button "Complete!" at bounding box center [778, 513] width 77 height 32
